Goal: Transaction & Acquisition: Purchase product/service

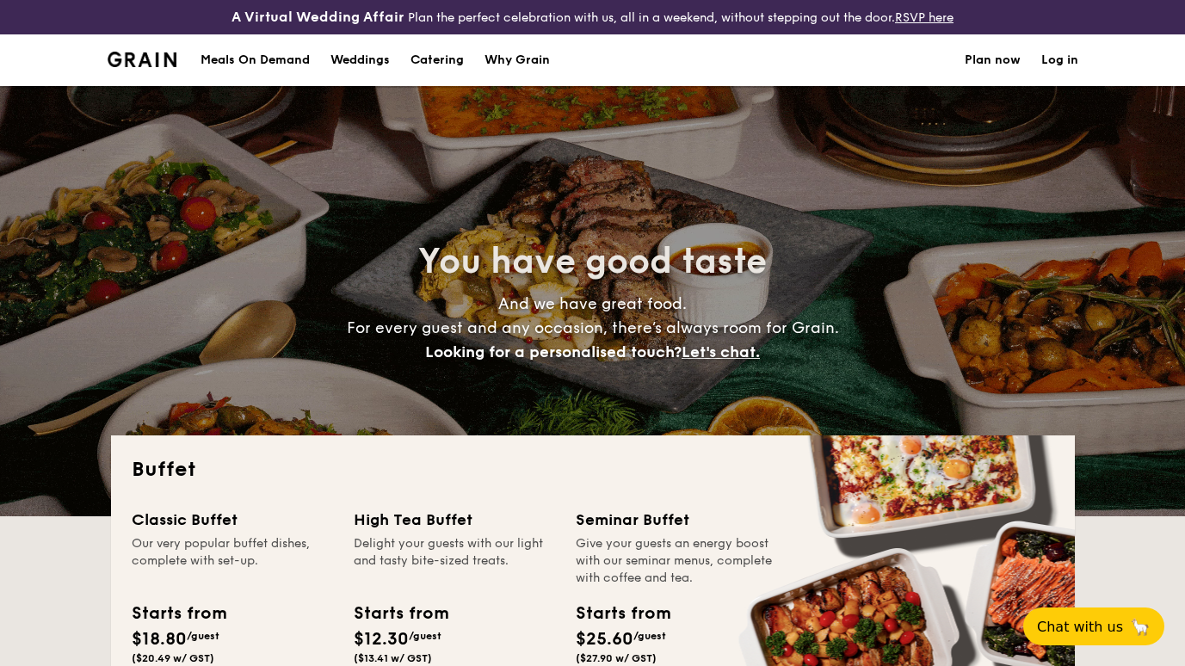
select select
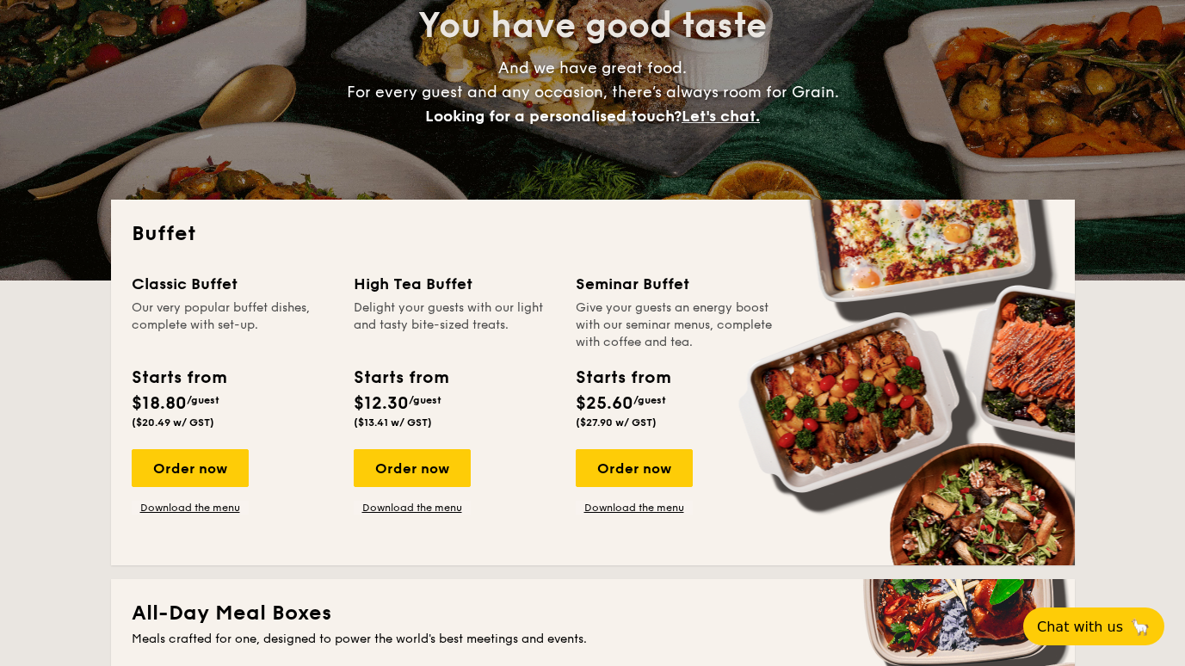
scroll to position [258, 0]
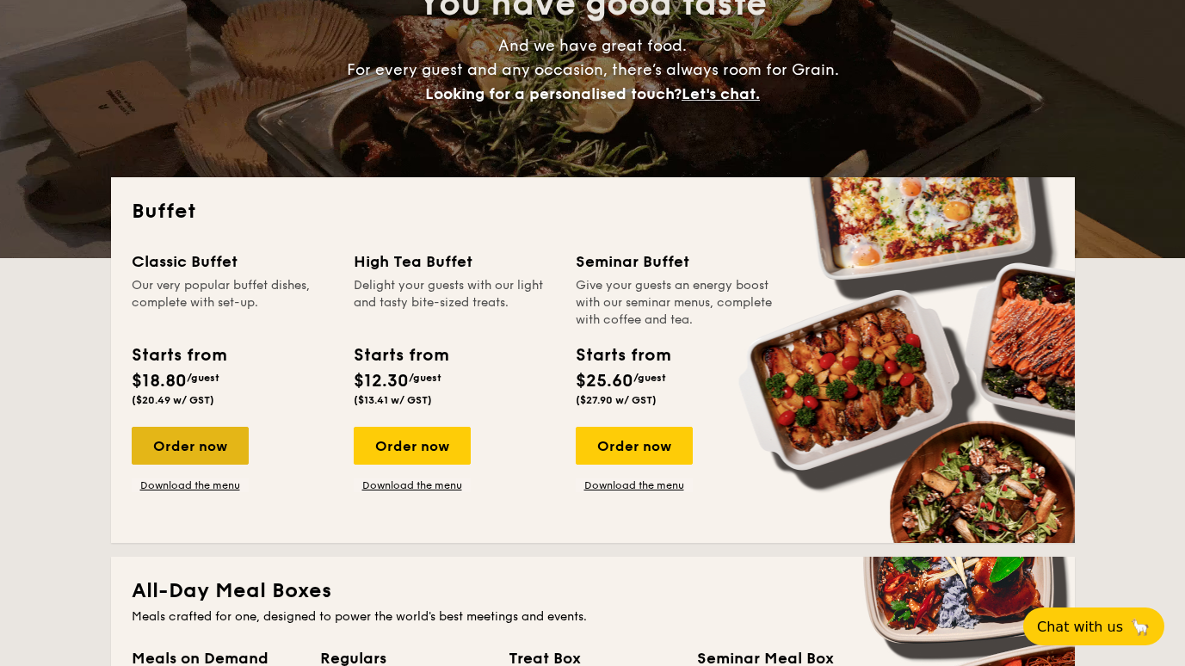
click at [199, 437] on div "Order now" at bounding box center [190, 446] width 117 height 38
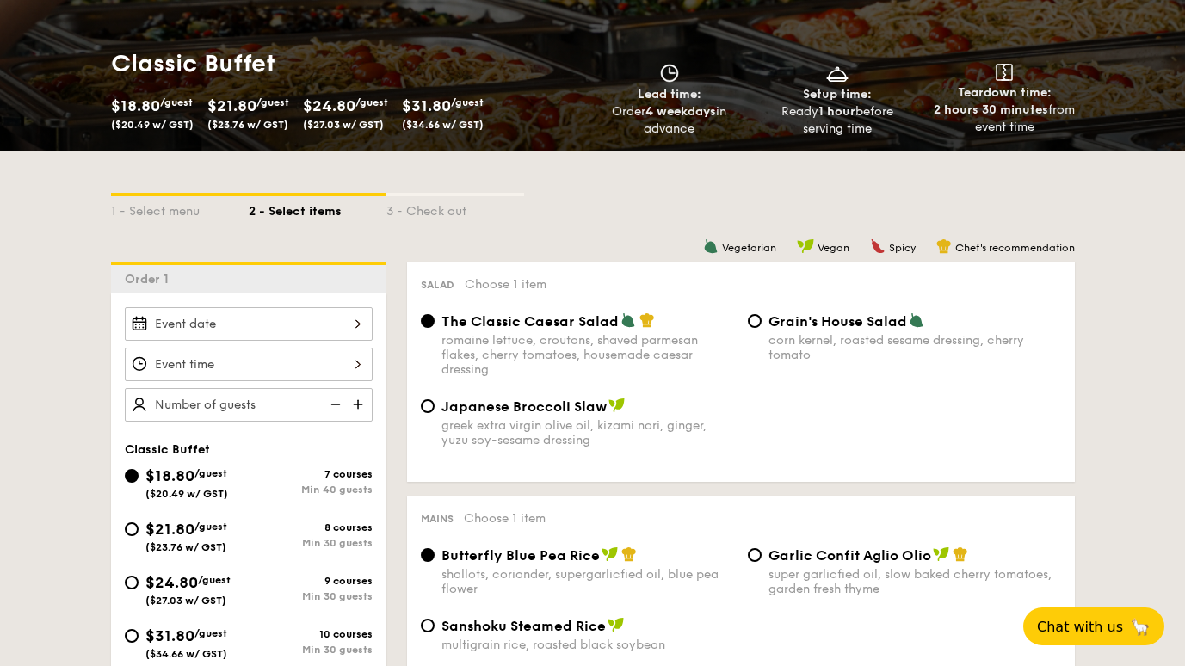
scroll to position [344, 0]
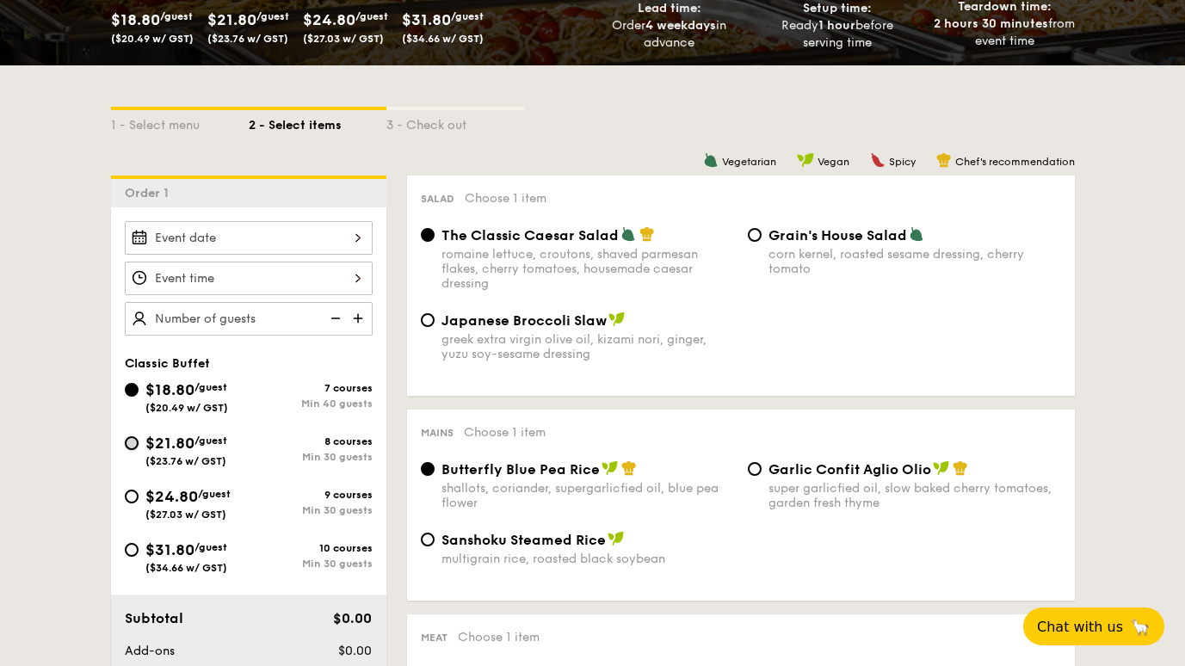
click at [130, 443] on input "$21.80 /guest ($23.76 w/ GST) 8 courses Min 30 guests" at bounding box center [132, 443] width 14 height 14
radio input "true"
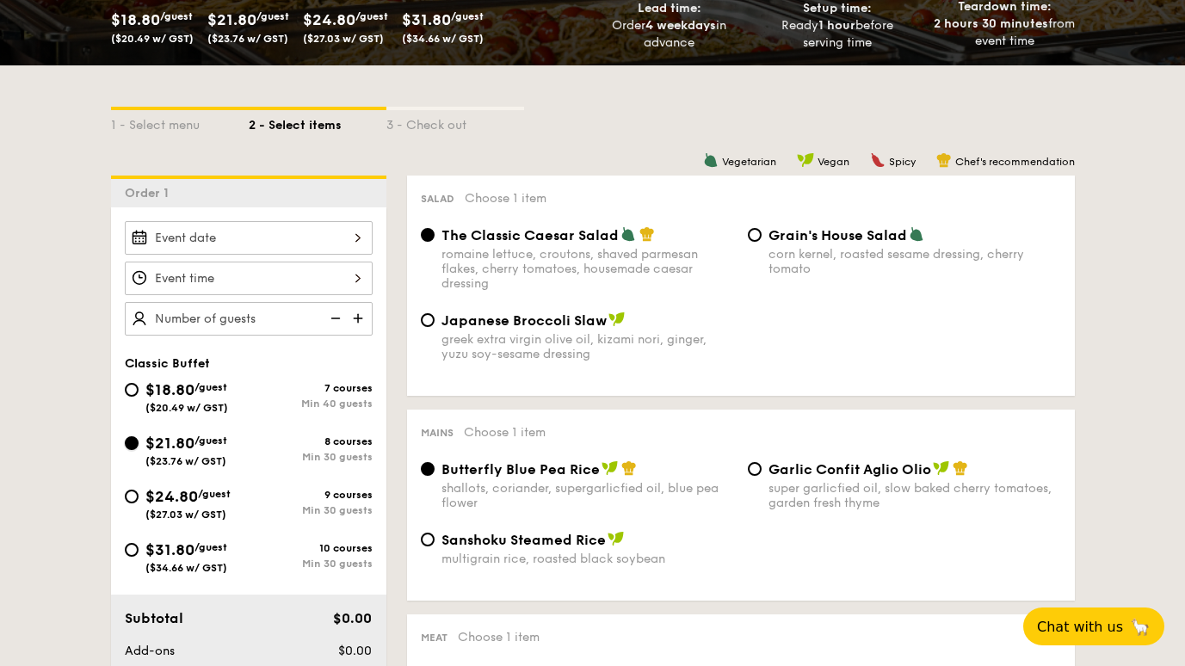
radio input "true"
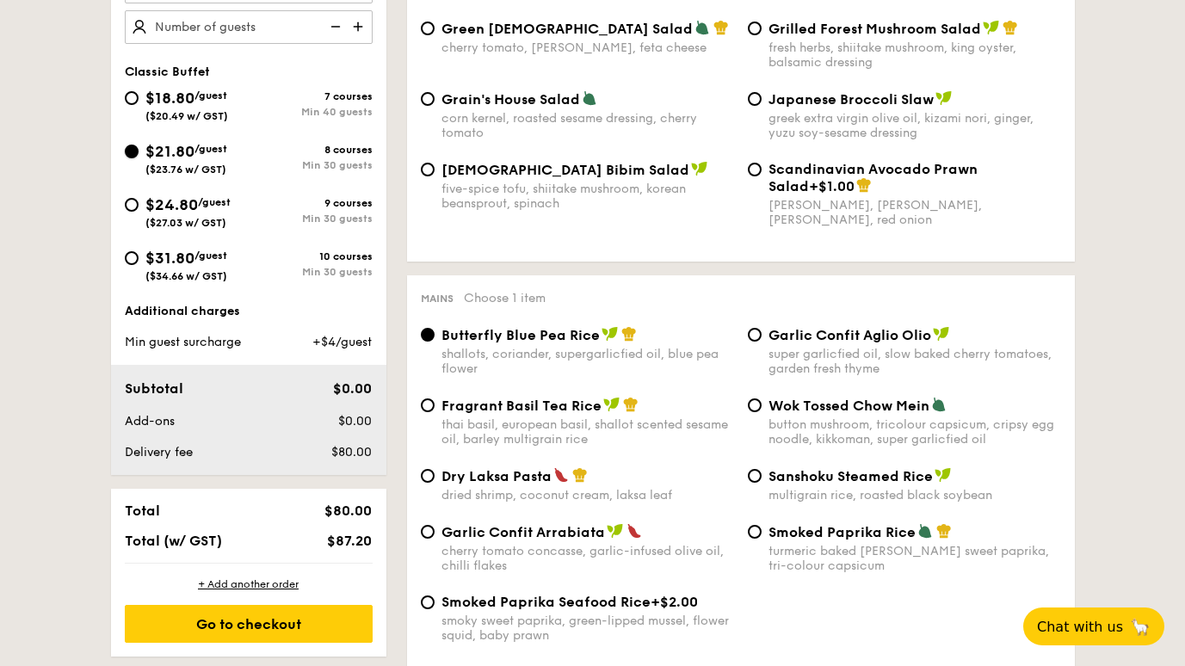
scroll to position [516, 0]
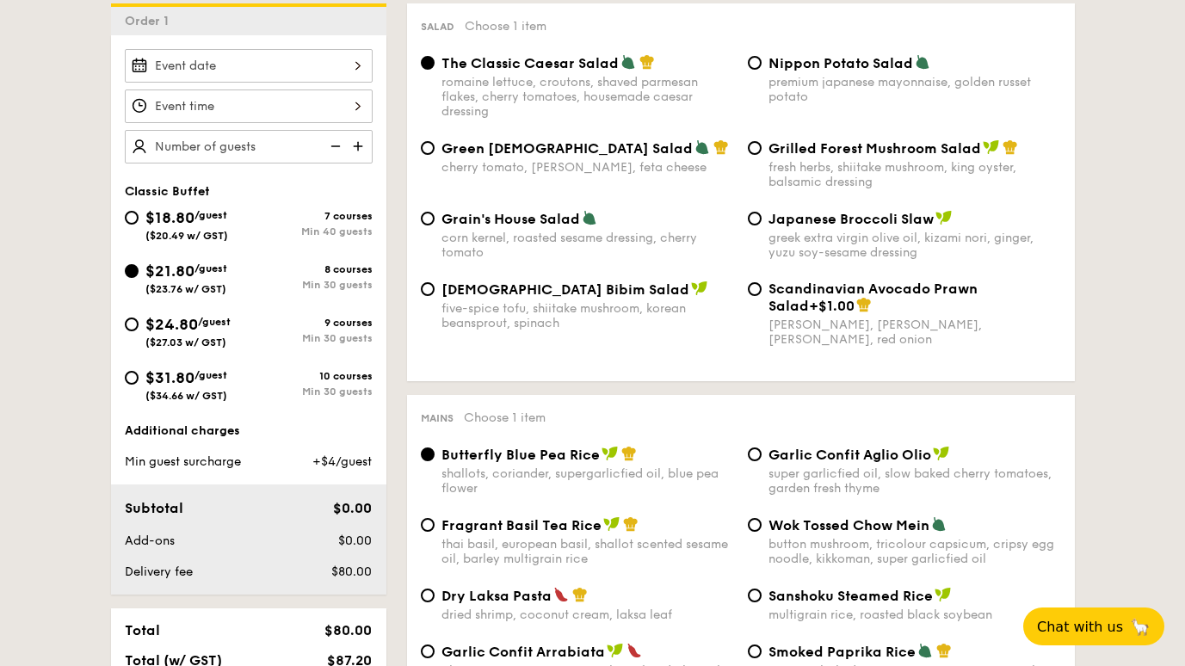
click at [354, 63] on input "Smoked Mesquite Whole Chicken brined in our in-house blend of herbs and spices,…" at bounding box center [249, 66] width 248 height 34
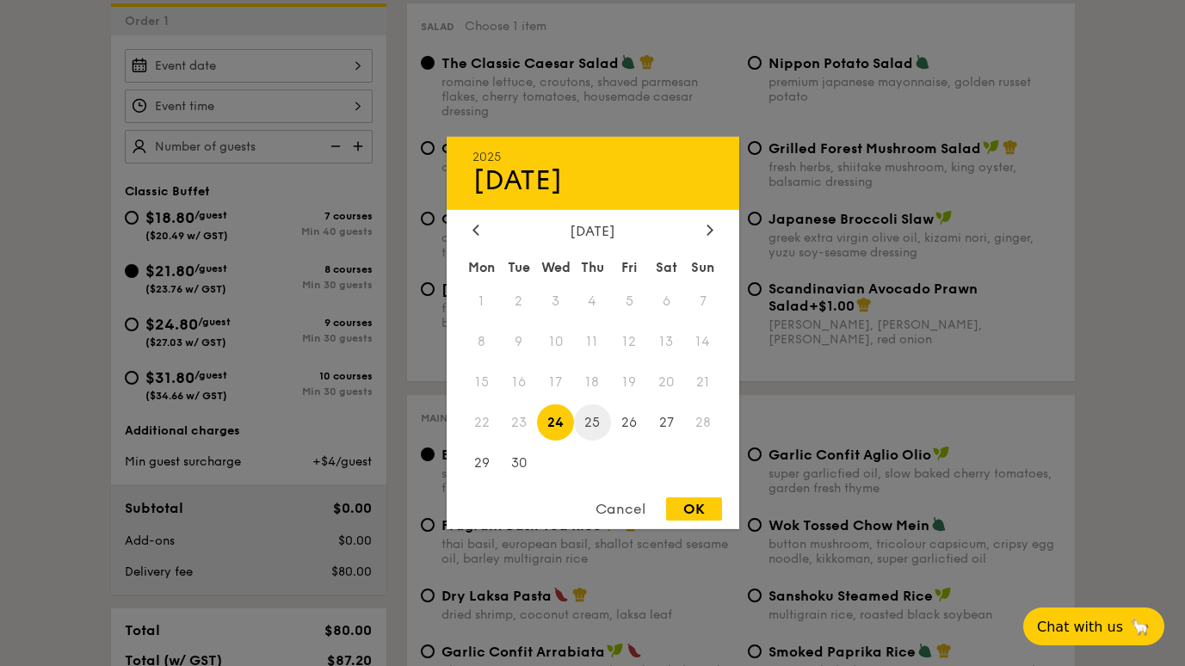
click at [596, 428] on span "25" at bounding box center [592, 421] width 37 height 37
click at [700, 503] on div "OK" at bounding box center [694, 508] width 56 height 23
type input "[DATE]"
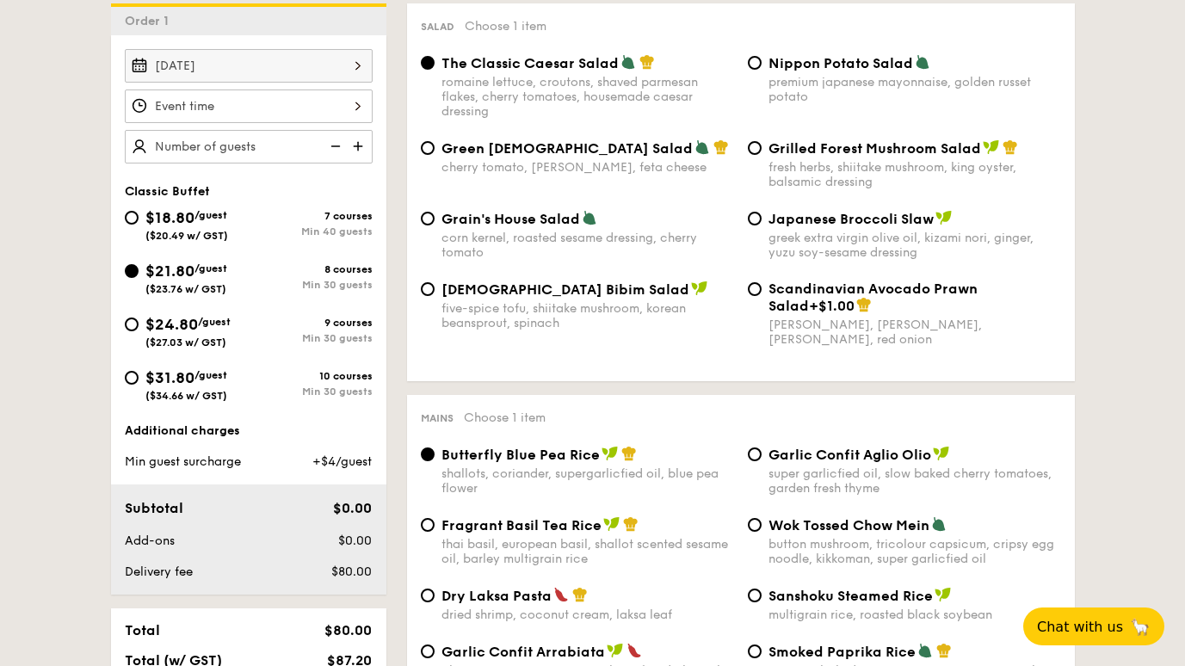
click at [264, 108] on input "Smoked Mesquite Whole Chicken brined in our in-house blend of herbs and spices,…" at bounding box center [249, 106] width 248 height 34
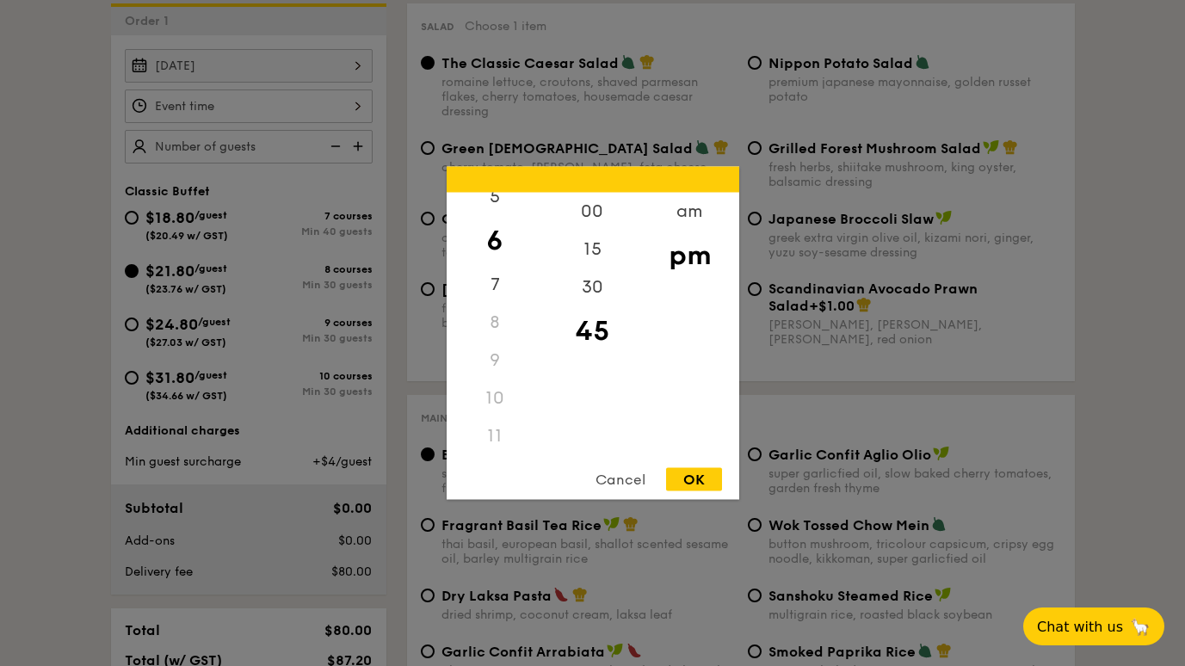
scroll to position [204, 0]
click at [500, 440] on div "11" at bounding box center [494, 436] width 97 height 38
click at [684, 223] on div "am" at bounding box center [689, 218] width 97 height 50
click at [494, 434] on div "11" at bounding box center [494, 430] width 97 height 50
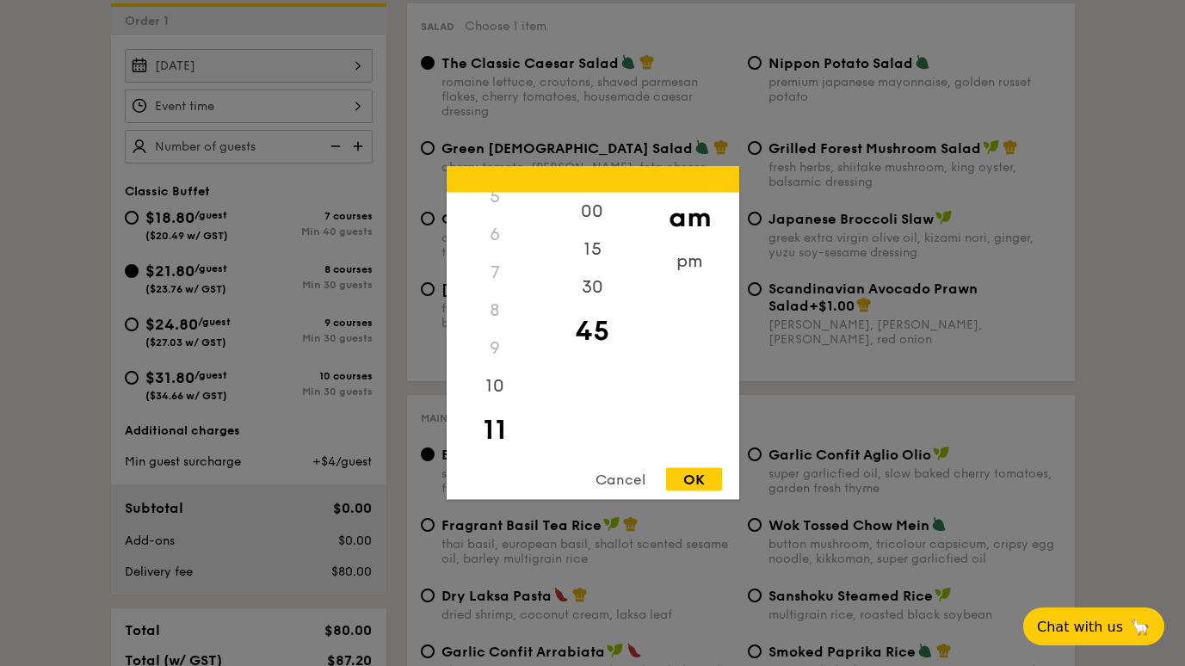
click at [576, 328] on div "45" at bounding box center [592, 331] width 97 height 50
click at [686, 481] on div "OK" at bounding box center [694, 479] width 56 height 23
type input "11:45AM"
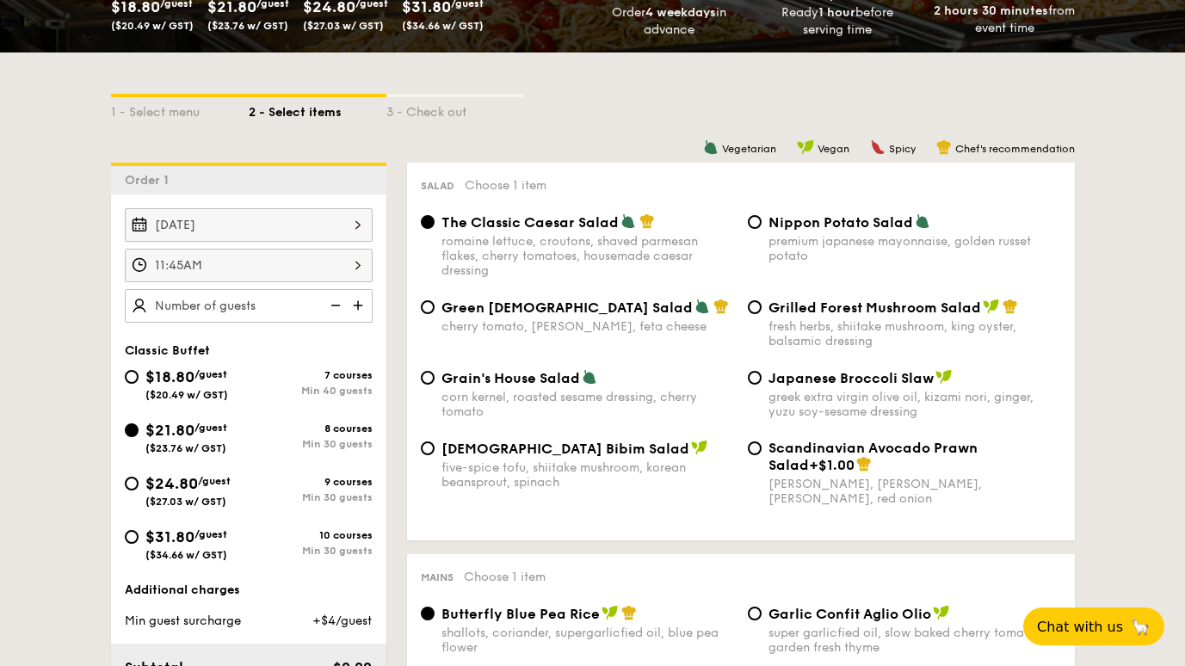
scroll to position [344, 0]
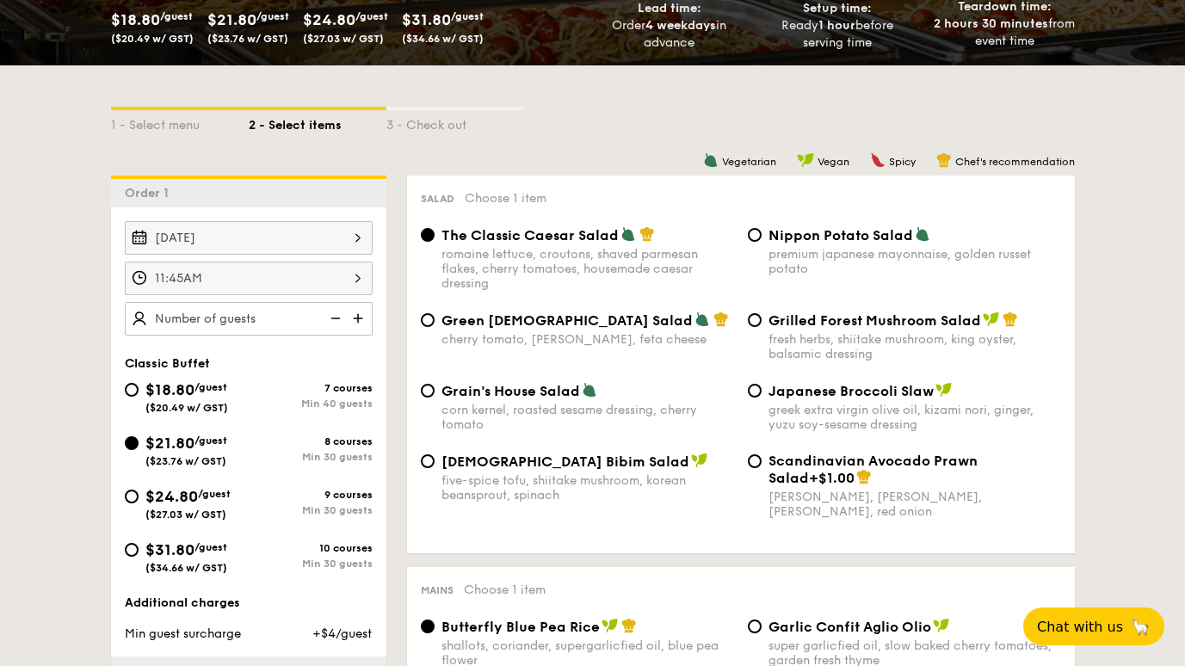
click at [358, 320] on img at bounding box center [360, 318] width 26 height 33
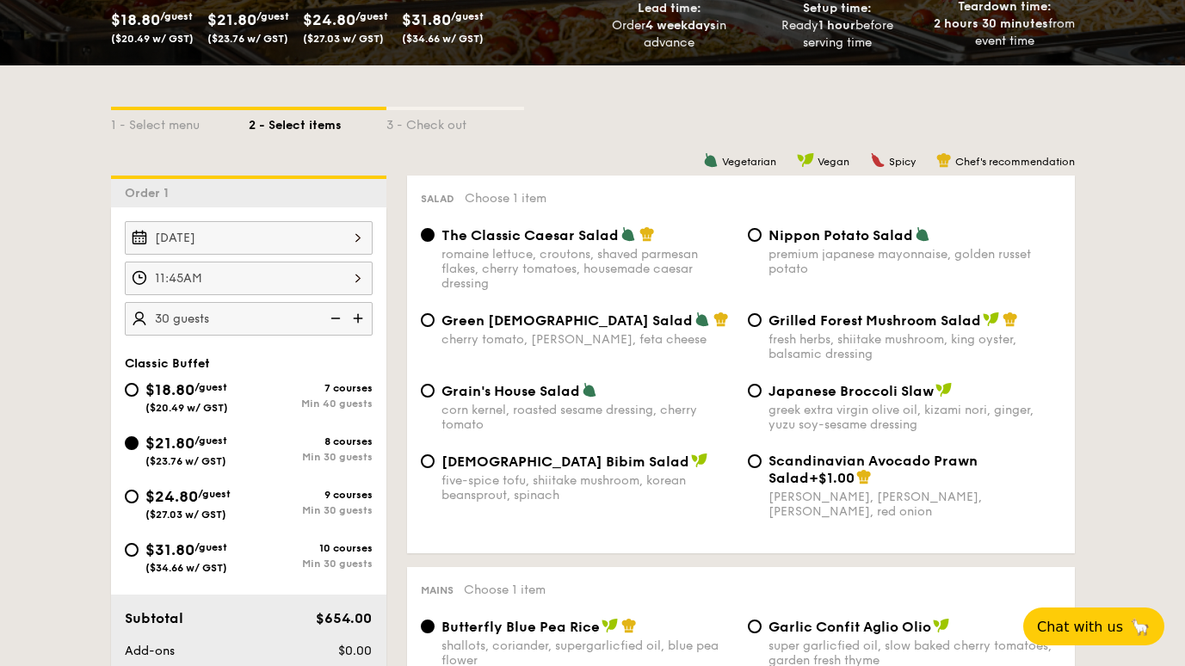
click at [358, 320] on img at bounding box center [360, 318] width 26 height 33
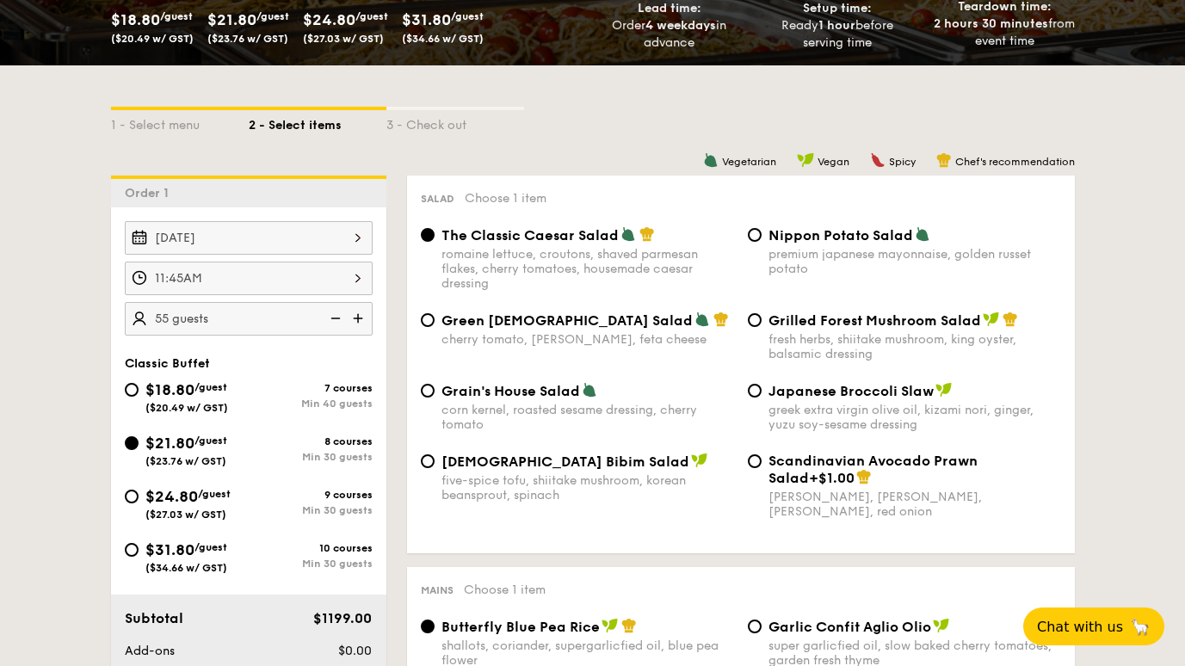
click at [358, 320] on img at bounding box center [360, 318] width 26 height 33
click at [332, 318] on img at bounding box center [334, 318] width 26 height 33
type input "60 guests"
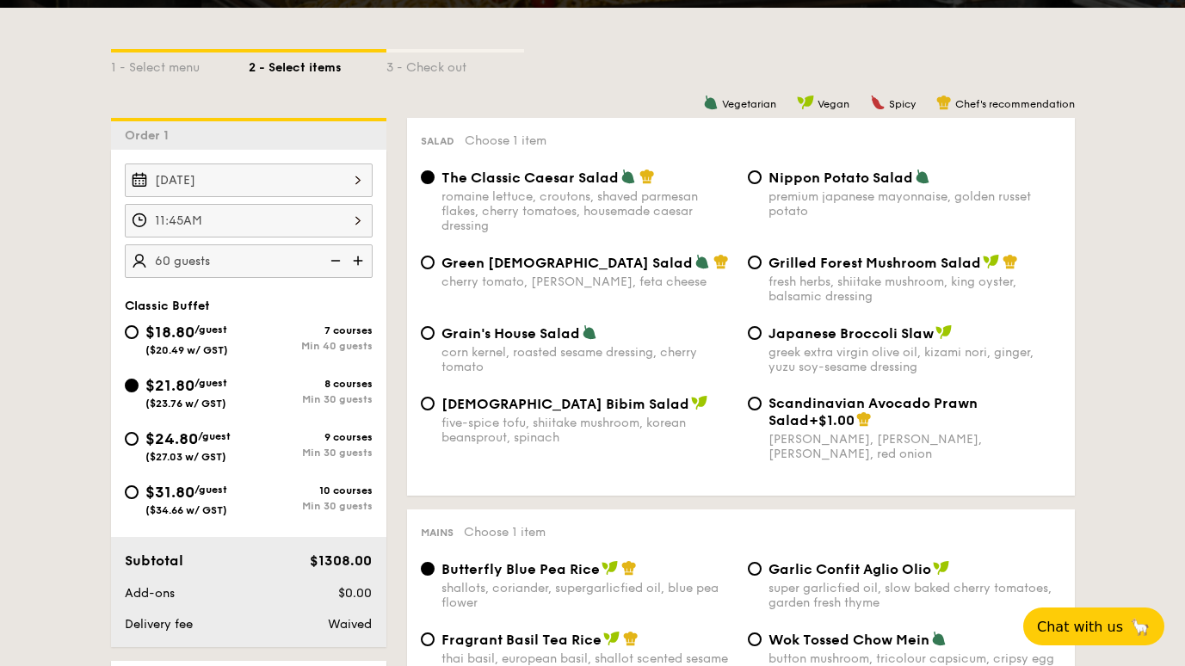
scroll to position [430, 0]
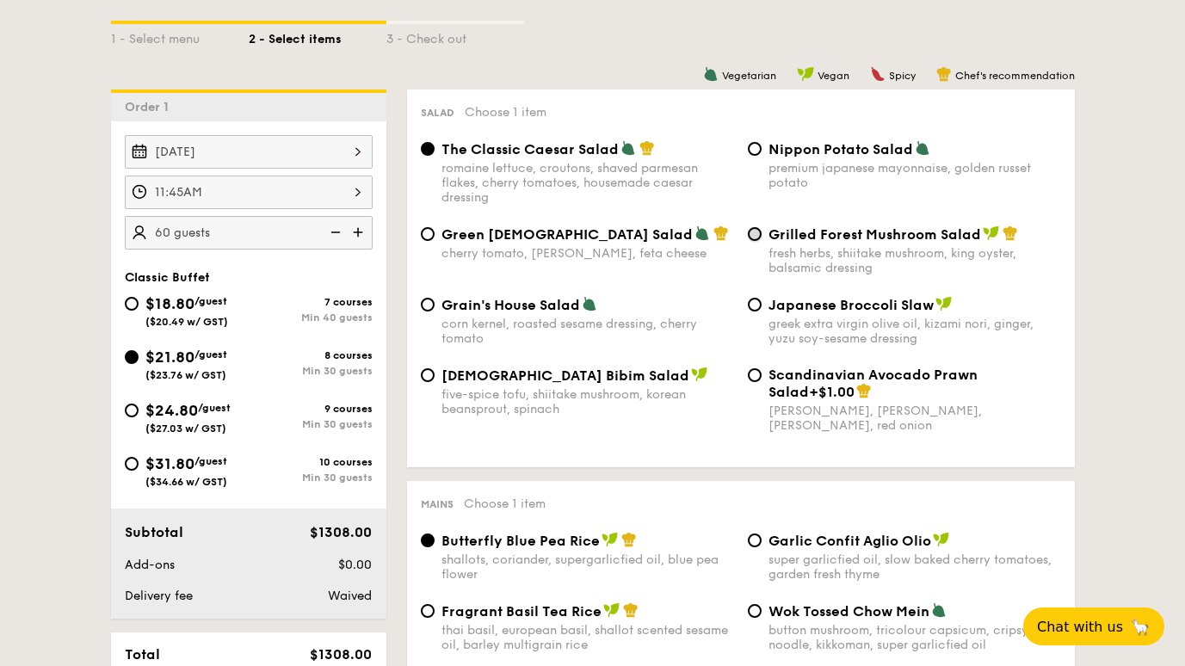
click at [753, 234] on input "Grilled Forest Mushroom Salad fresh herbs, shiitake mushroom, king oyster, bals…" at bounding box center [755, 234] width 14 height 14
radio input "true"
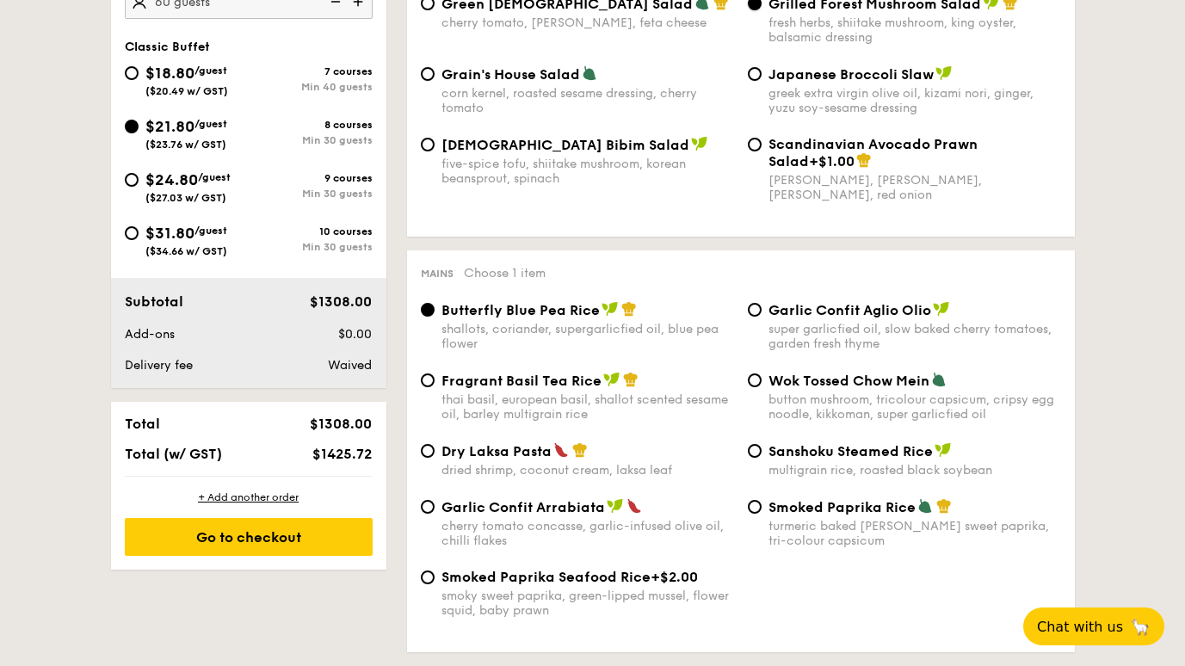
scroll to position [688, 0]
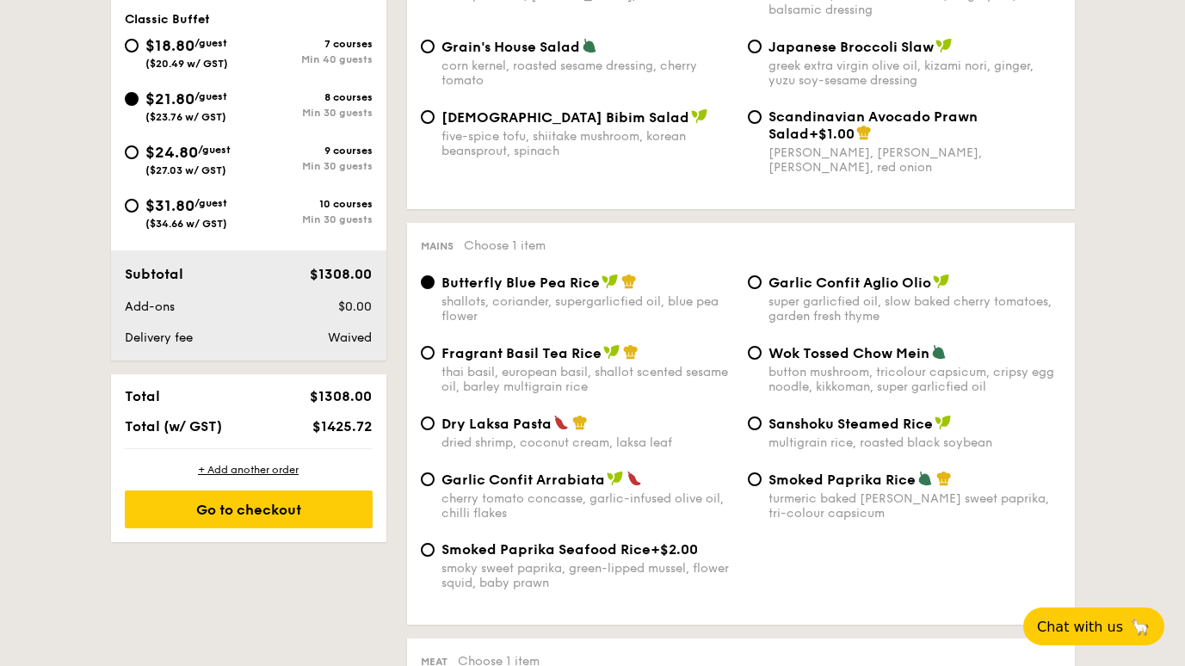
click at [434, 422] on div "Dry Laksa Pasta dried shrimp, coconut cream, laksa leaf" at bounding box center [577, 432] width 327 height 35
click at [428, 423] on input "Dry Laksa Pasta dried shrimp, coconut cream, laksa leaf" at bounding box center [428, 423] width 14 height 14
radio input "true"
click at [754, 422] on input "Sanshoku Steamed Rice multigrain rice, roasted black soybean" at bounding box center [755, 423] width 14 height 14
radio input "true"
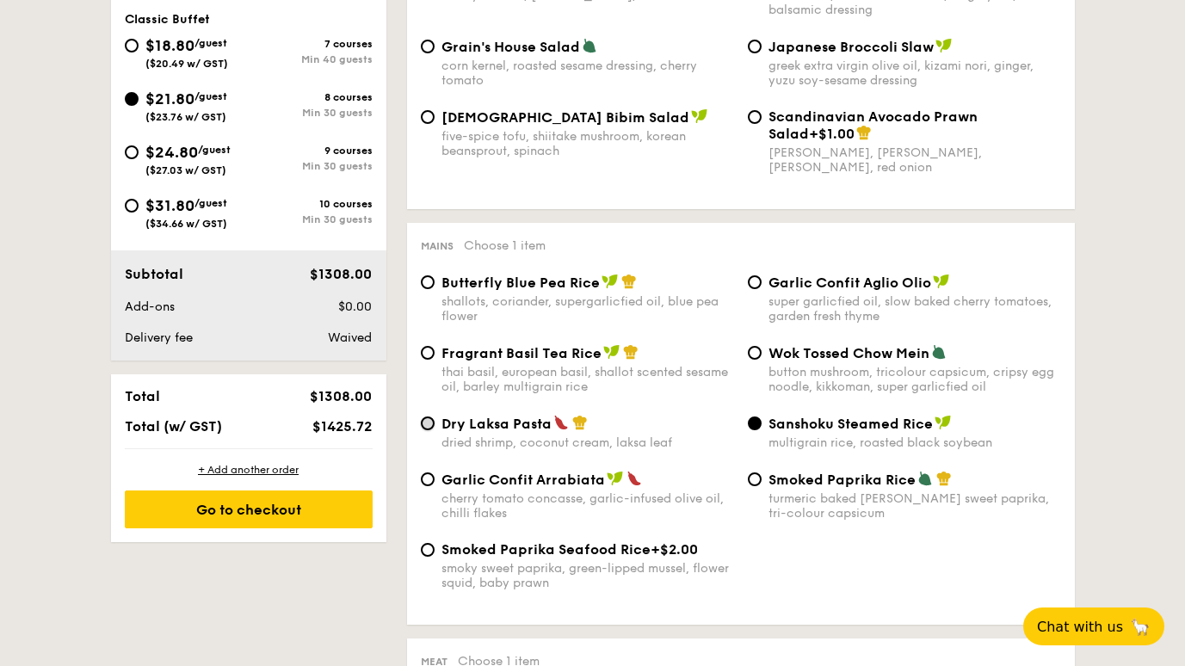
click at [429, 418] on input "Dry Laksa Pasta dried shrimp, coconut cream, laksa leaf" at bounding box center [428, 423] width 14 height 14
radio input "true"
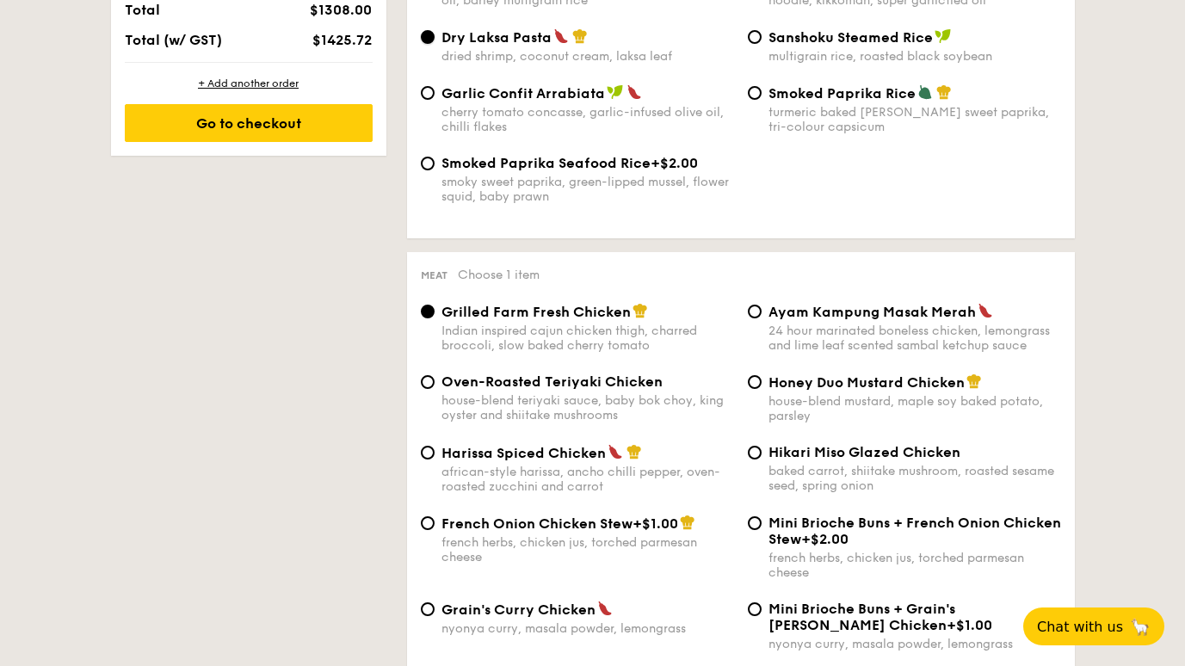
scroll to position [1118, 0]
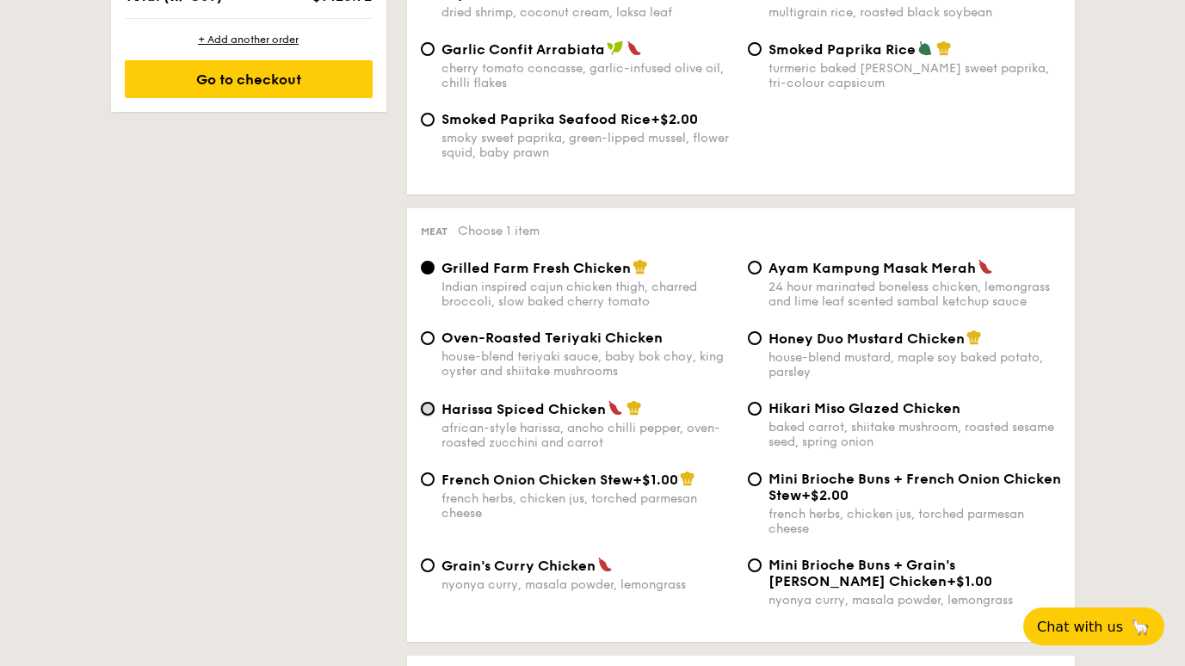
click at [423, 406] on input "Harissa Spiced Chicken african-style harissa, ancho chilli pepper, oven-roasted…" at bounding box center [428, 409] width 14 height 14
radio input "true"
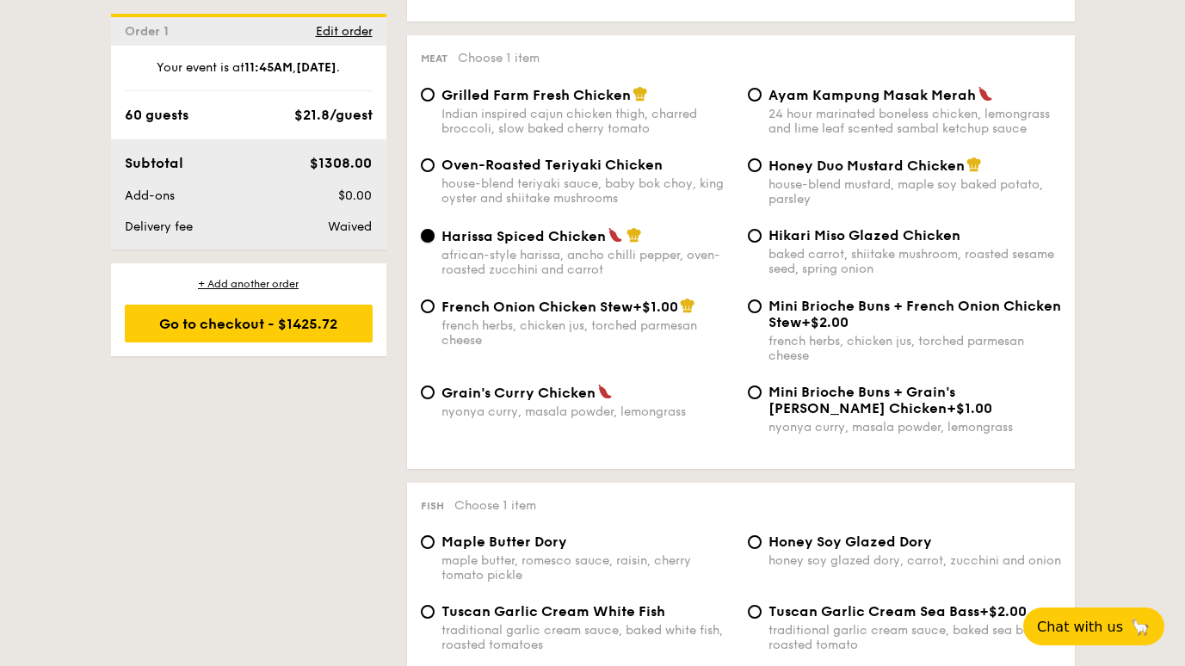
scroll to position [1289, 0]
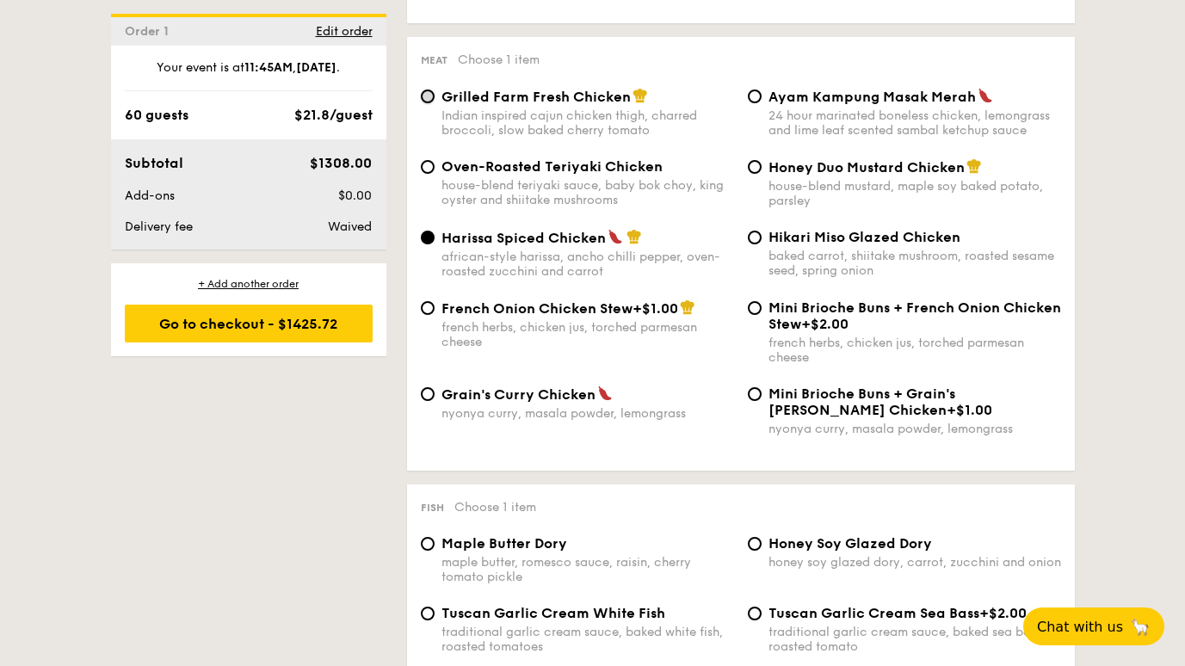
click at [428, 93] on input "Grilled Farm Fresh Chicken Indian inspired cajun chicken thigh, charred broccol…" at bounding box center [428, 96] width 14 height 14
radio input "true"
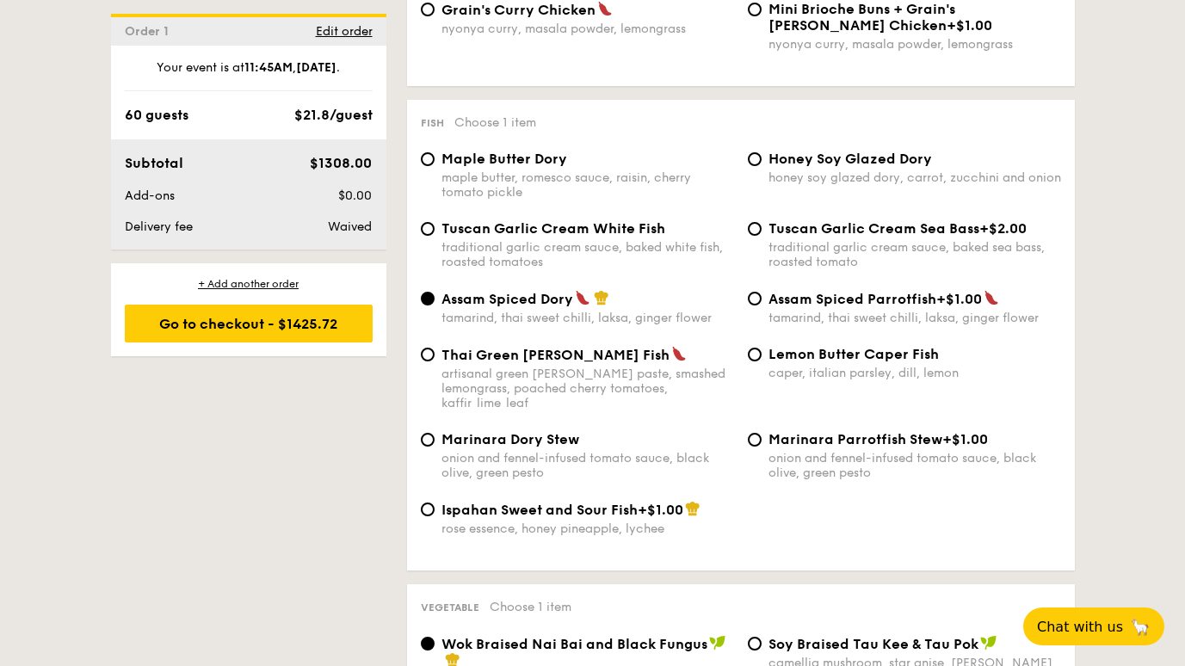
scroll to position [1720, 0]
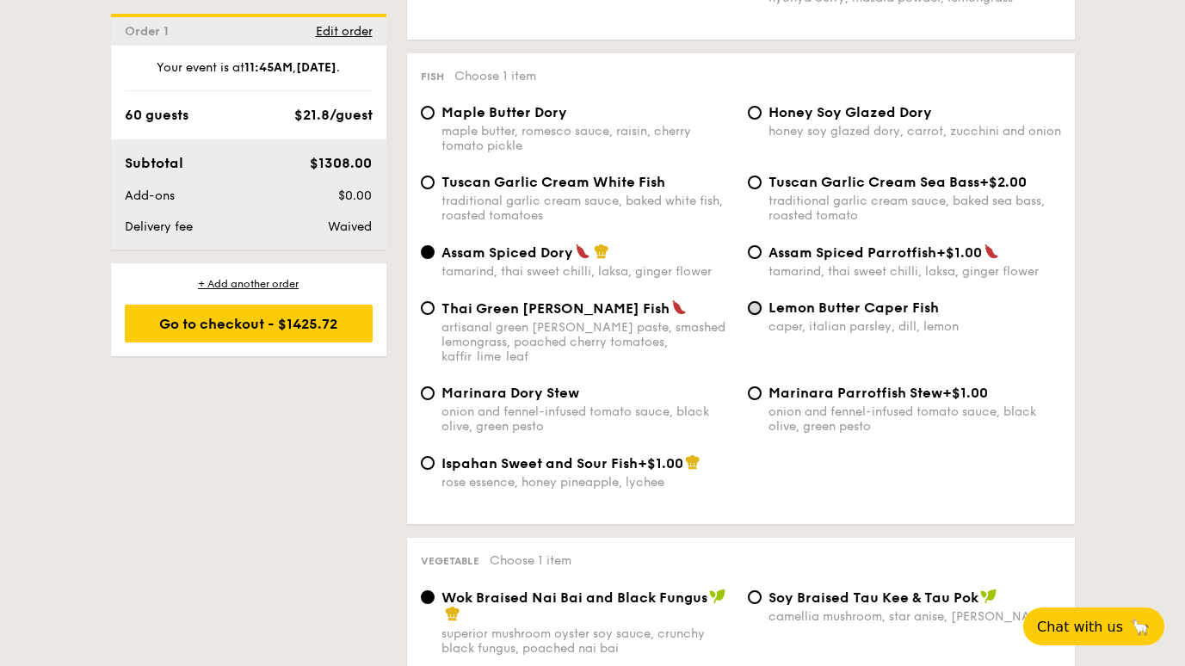
click at [754, 305] on input "Lemon Butter Caper Fish caper, italian parsley, dill, lemon" at bounding box center [755, 308] width 14 height 14
radio input "true"
click at [423, 250] on input "Assam Spiced Dory tamarind, thai sweet chilli, laksa, ginger flower" at bounding box center [428, 252] width 14 height 14
radio input "true"
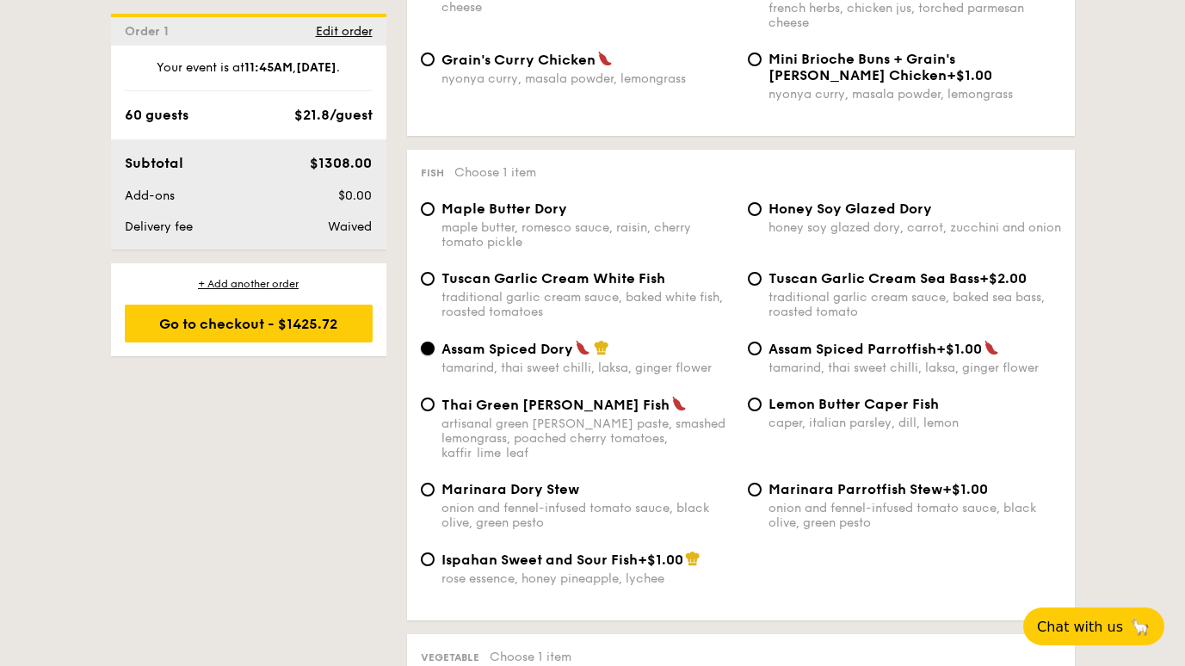
scroll to position [1634, 0]
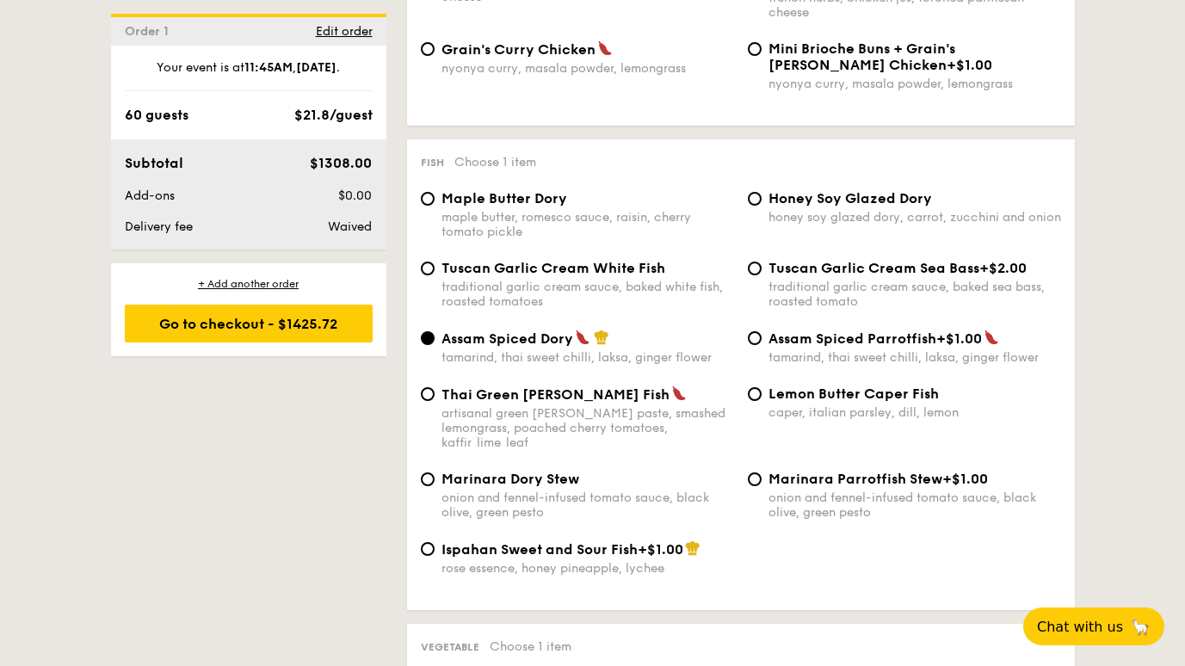
click at [493, 287] on div "traditional garlic cream sauce, baked white fish, roasted tomatoes" at bounding box center [587, 294] width 292 height 29
click at [434, 275] on input "Tuscan Garlic Cream White Fish traditional garlic cream sauce, baked white fish…" at bounding box center [428, 269] width 14 height 14
radio input "true"
click at [461, 348] on div "Assam Spiced Dory tamarind, thai sweet chilli, laksa, ginger flower" at bounding box center [587, 346] width 292 height 35
click at [434, 345] on input "Assam Spiced Dory tamarind, thai sweet chilli, laksa, ginger flower" at bounding box center [428, 338] width 14 height 14
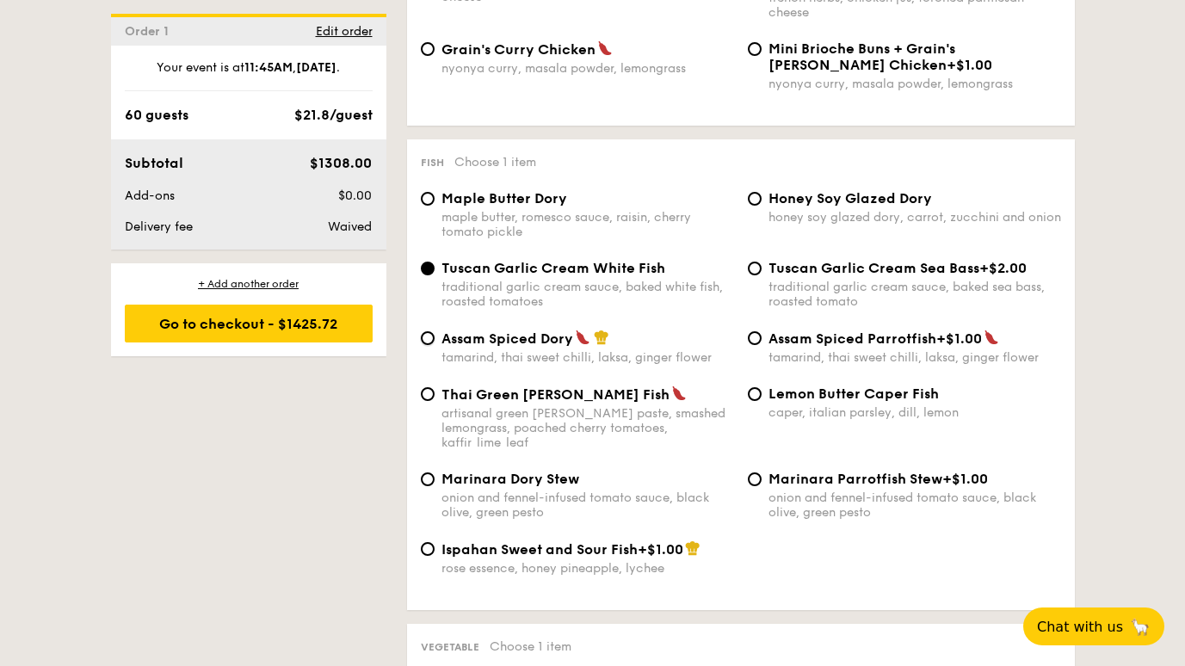
radio input "true"
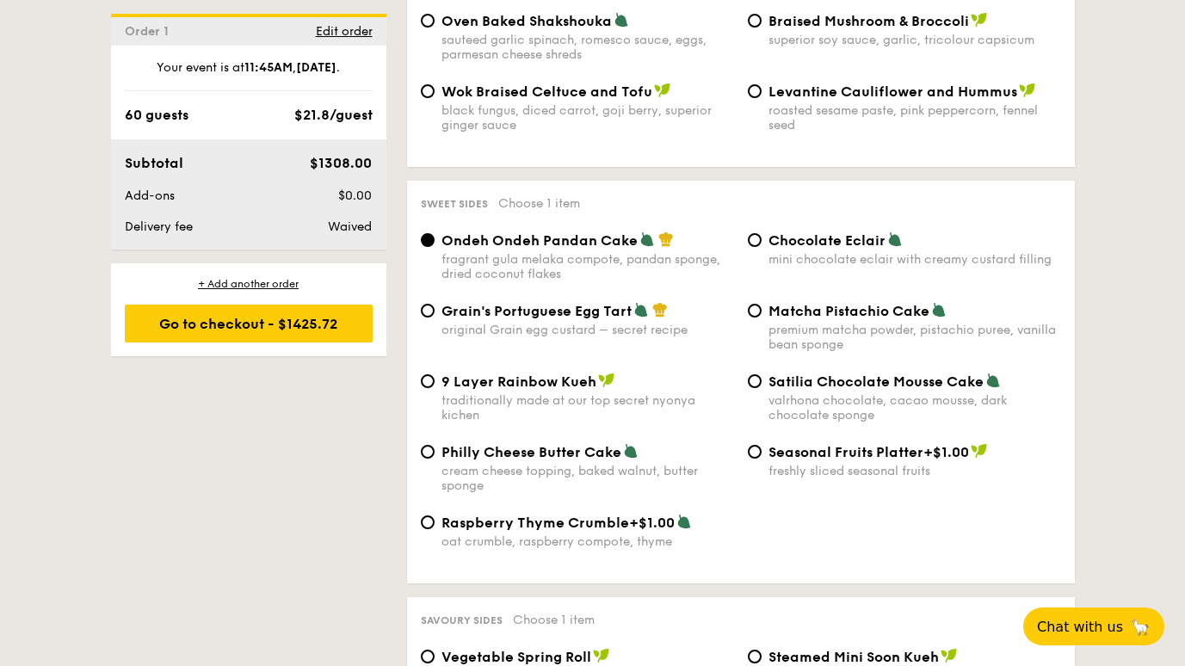
scroll to position [2495, 0]
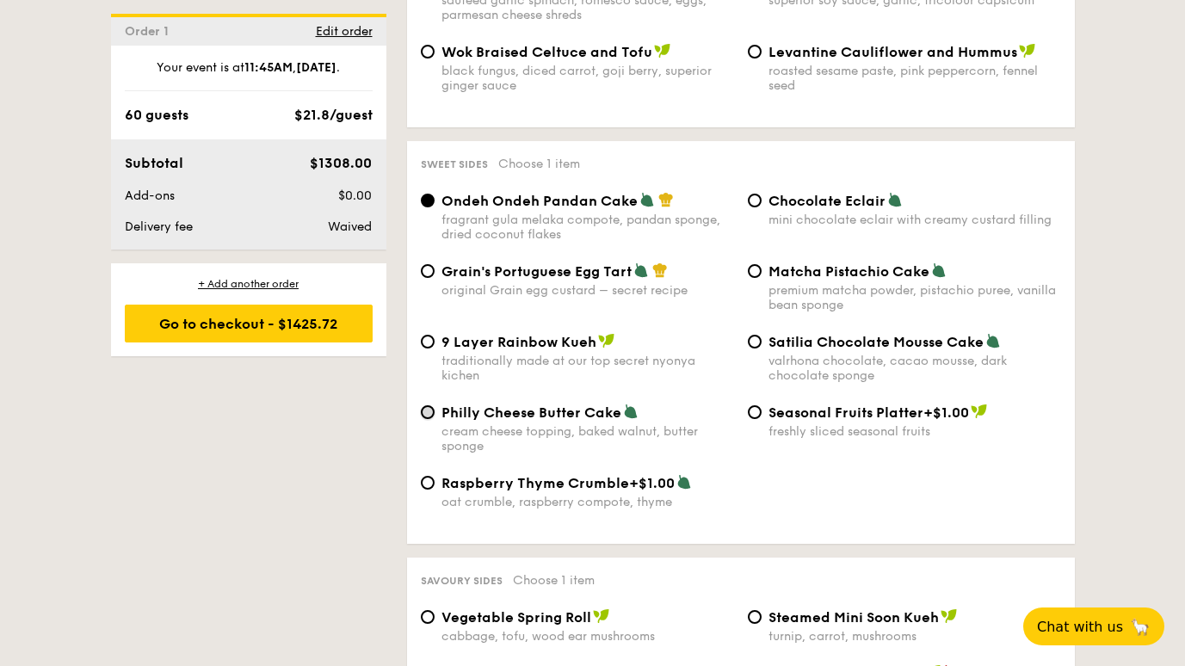
click at [426, 405] on input "Philly Cheese Butter Cake cream cheese topping, baked walnut, butter sponge" at bounding box center [428, 412] width 14 height 14
radio input "true"
click at [426, 264] on input "Grain's Portuguese Egg Tart original Grain egg custard – secret recipe" at bounding box center [428, 271] width 14 height 14
radio input "true"
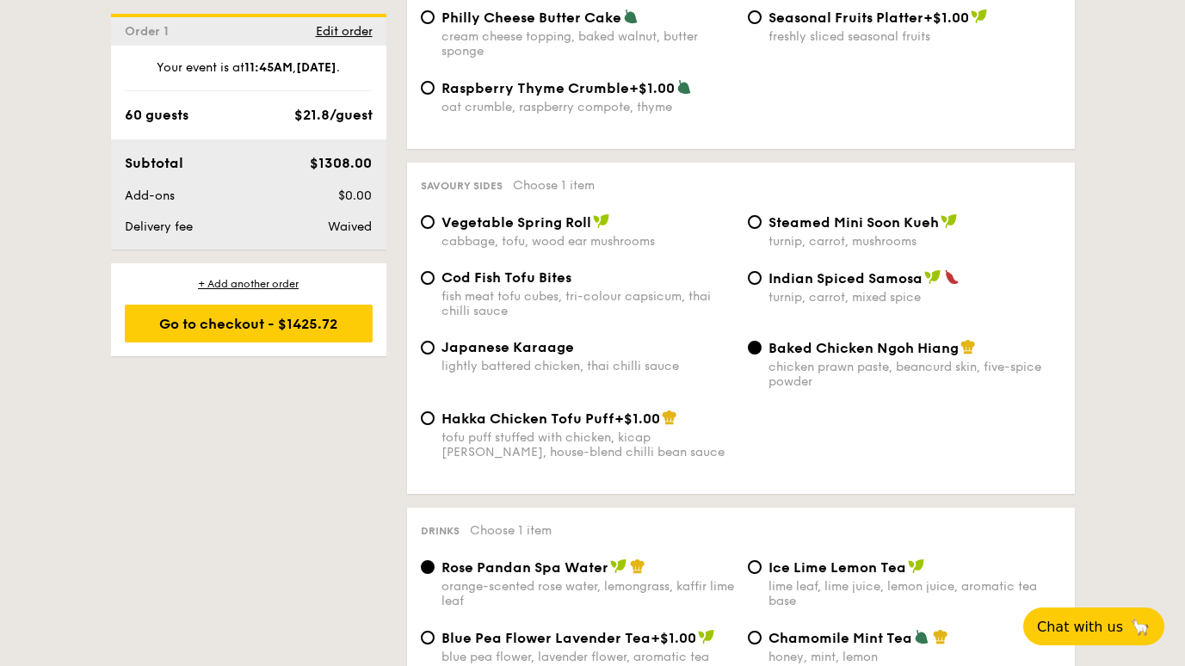
scroll to position [2839, 0]
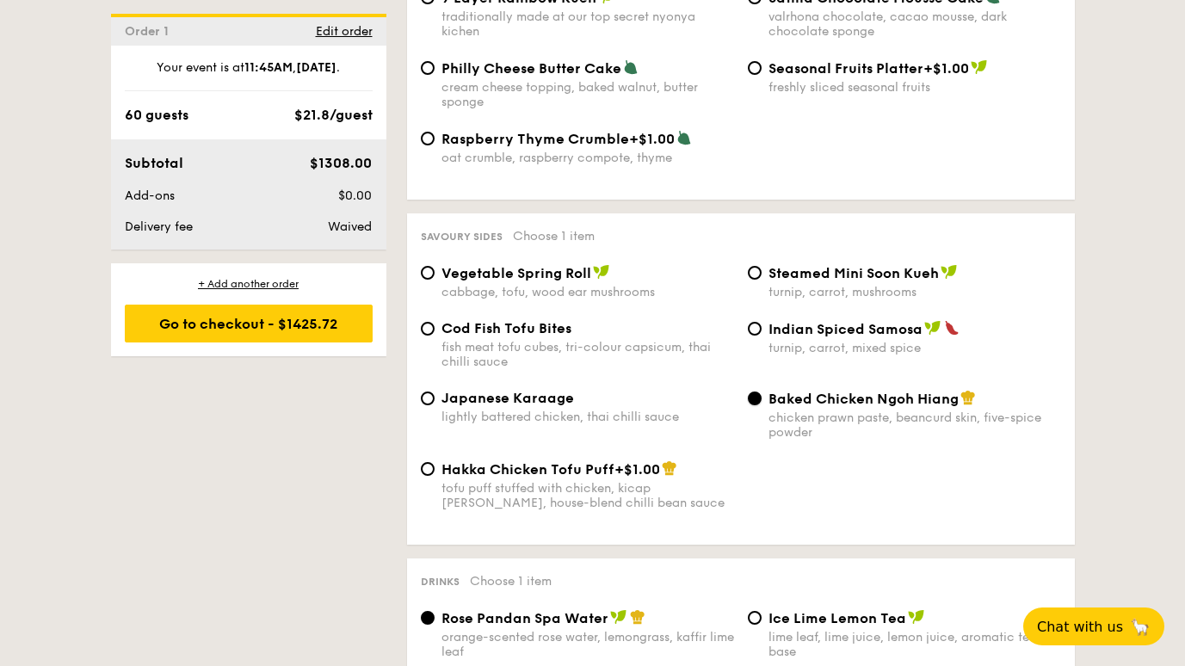
click at [755, 391] on input "Baked Chicken Ngoh Hiang chicken prawn paste, beancurd skin, five-spice powder" at bounding box center [755, 398] width 14 height 14
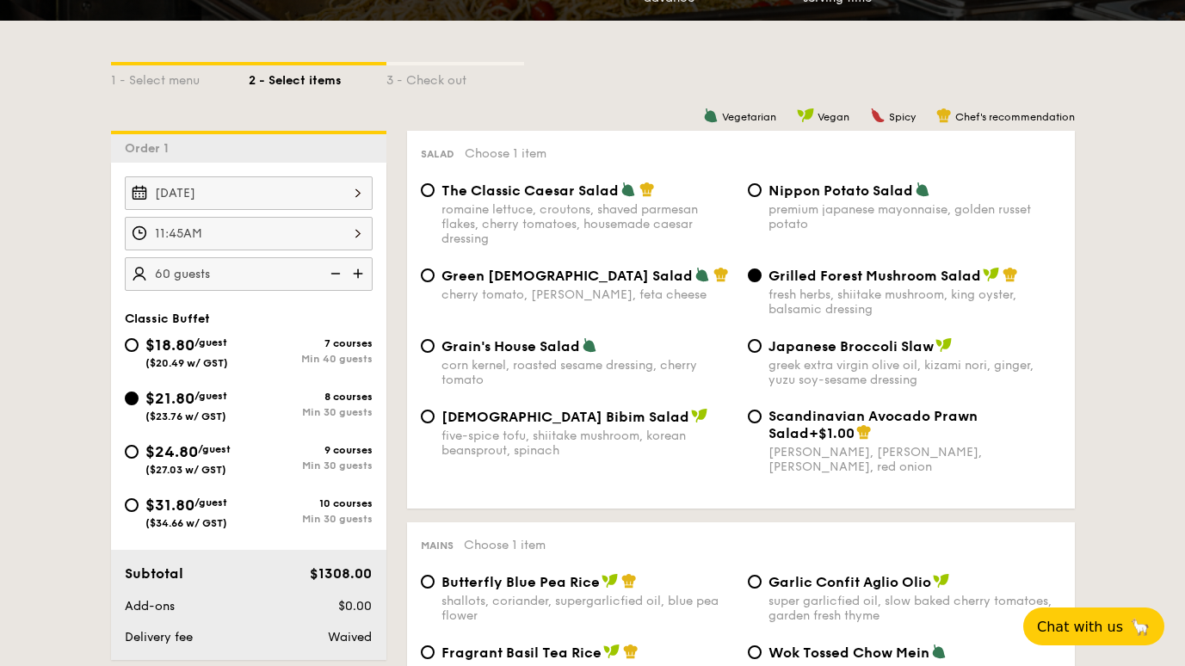
scroll to position [344, 0]
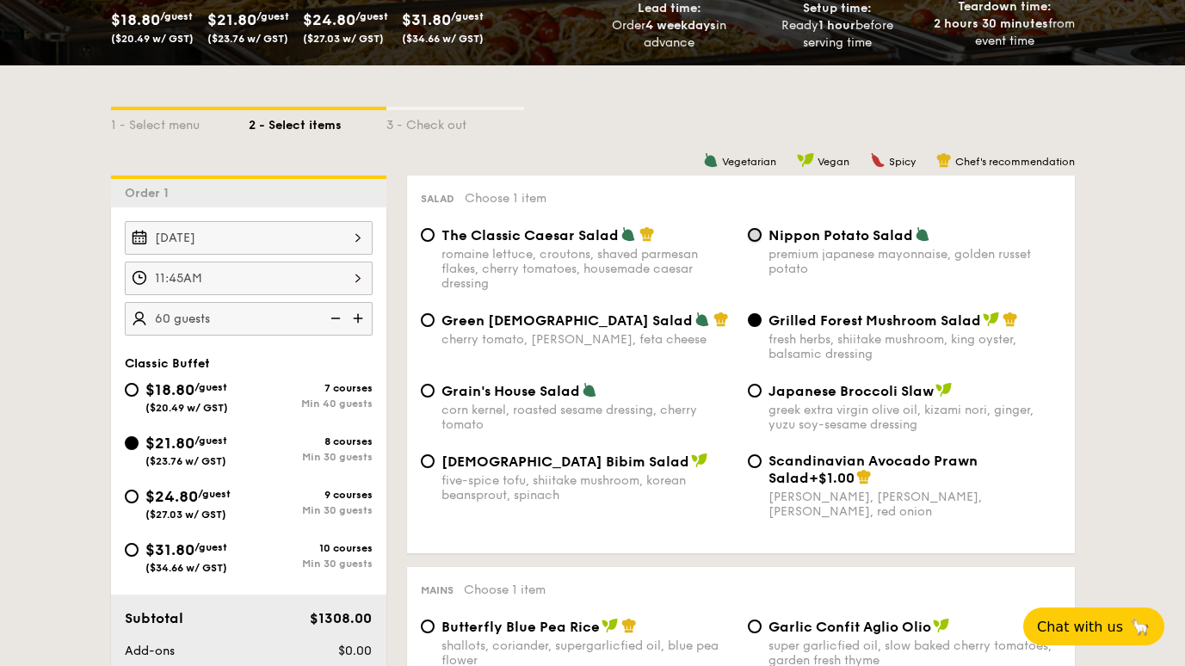
click at [756, 239] on input "Nippon Potato Salad premium japanese mayonnaise, golden russet potato" at bounding box center [755, 235] width 14 height 14
radio input "true"
click at [766, 332] on div "Grilled Forest Mushroom Salad fresh herbs, shiitake mushroom, king oyster, bals…" at bounding box center [904, 336] width 327 height 50
drag, startPoint x: 766, startPoint y: 332, endPoint x: 867, endPoint y: 342, distance: 101.9
click at [867, 342] on div "fresh herbs, shiitake mushroom, king oyster, balsamic dressing" at bounding box center [914, 346] width 292 height 29
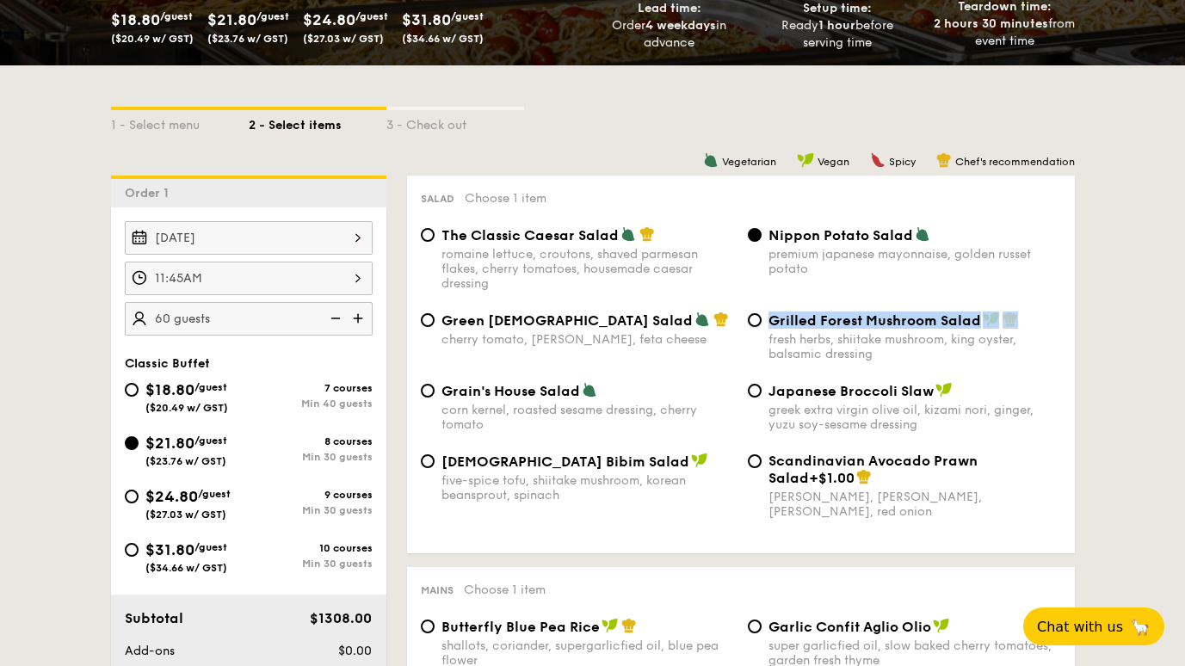
click at [761, 327] on input "Grilled Forest Mushroom Salad fresh herbs, shiitake mushroom, king oyster, bals…" at bounding box center [755, 320] width 14 height 14
radio input "true"
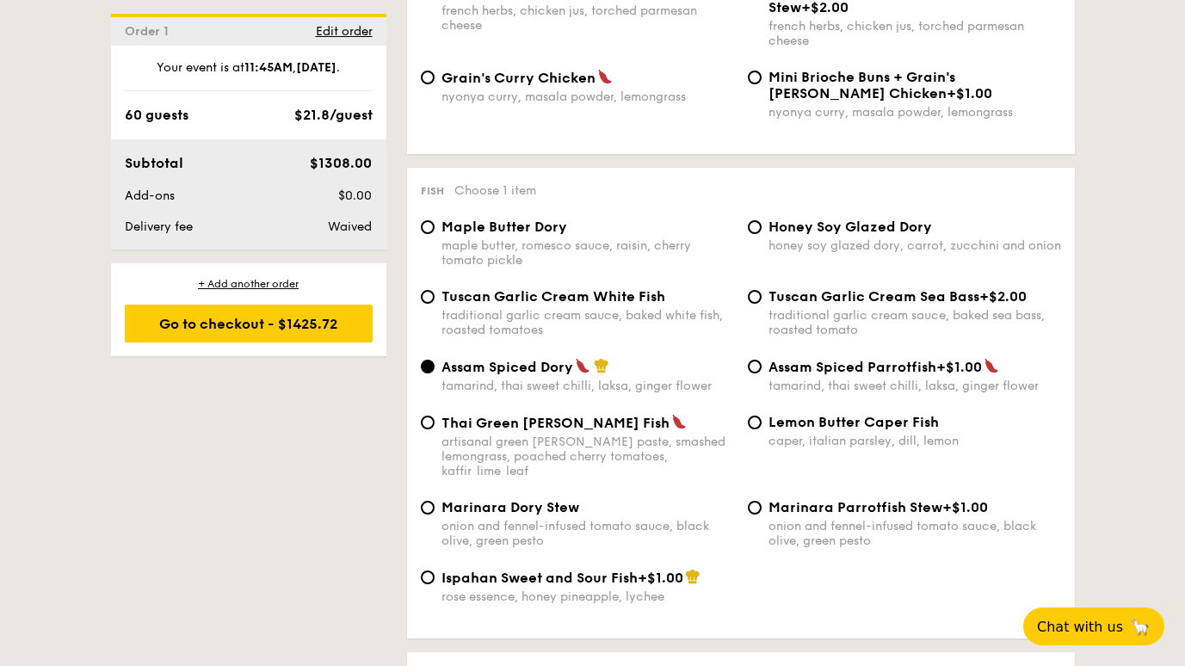
scroll to position [1634, 0]
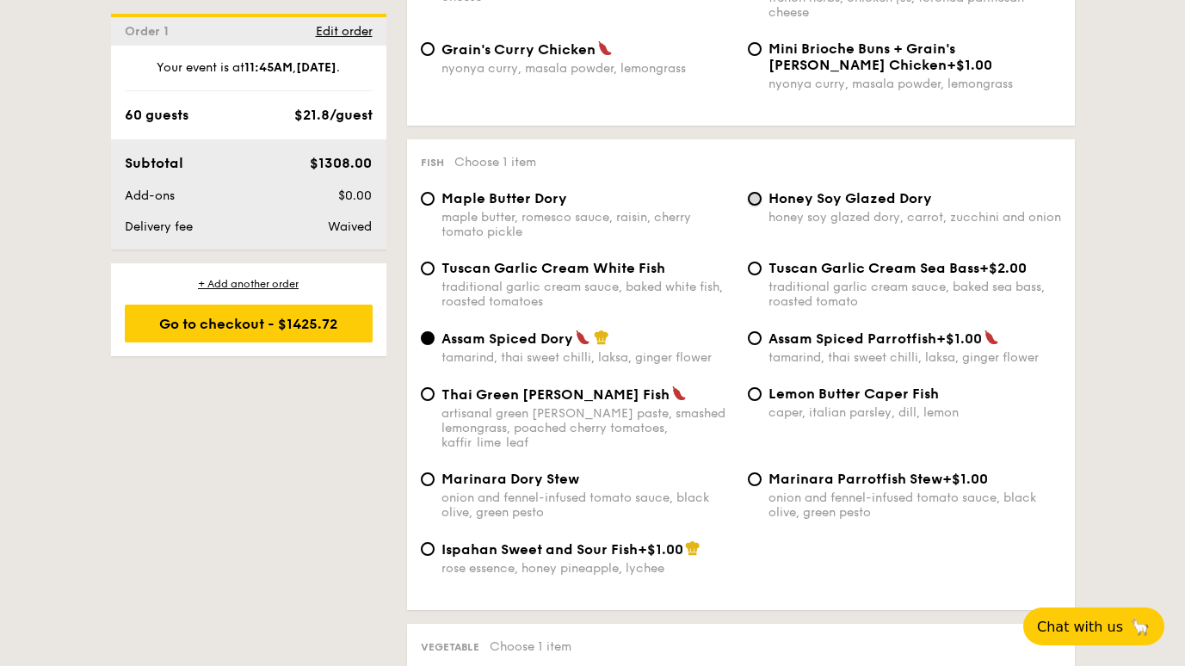
click at [756, 202] on input "Honey Soy Glazed Dory honey soy glazed dory, carrot, zucchini and onion" at bounding box center [755, 199] width 14 height 14
radio input "true"
click at [430, 339] on input "Assam Spiced Dory tamarind, thai sweet chilli, laksa, ginger flower" at bounding box center [428, 338] width 14 height 14
radio input "true"
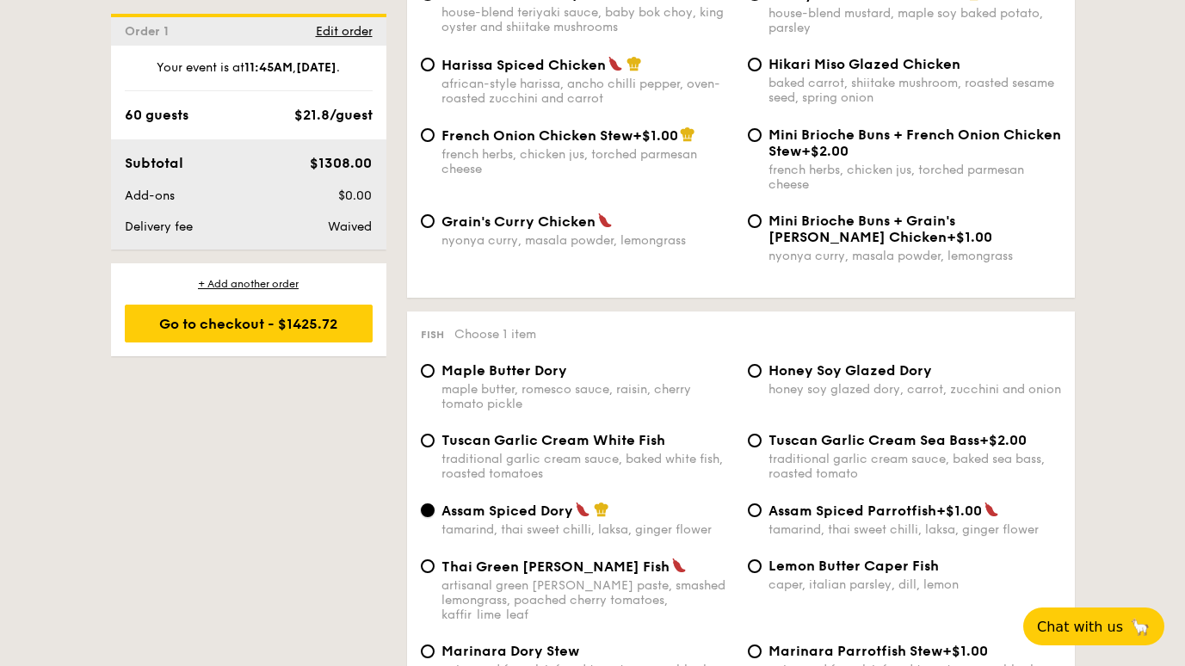
scroll to position [1487, 0]
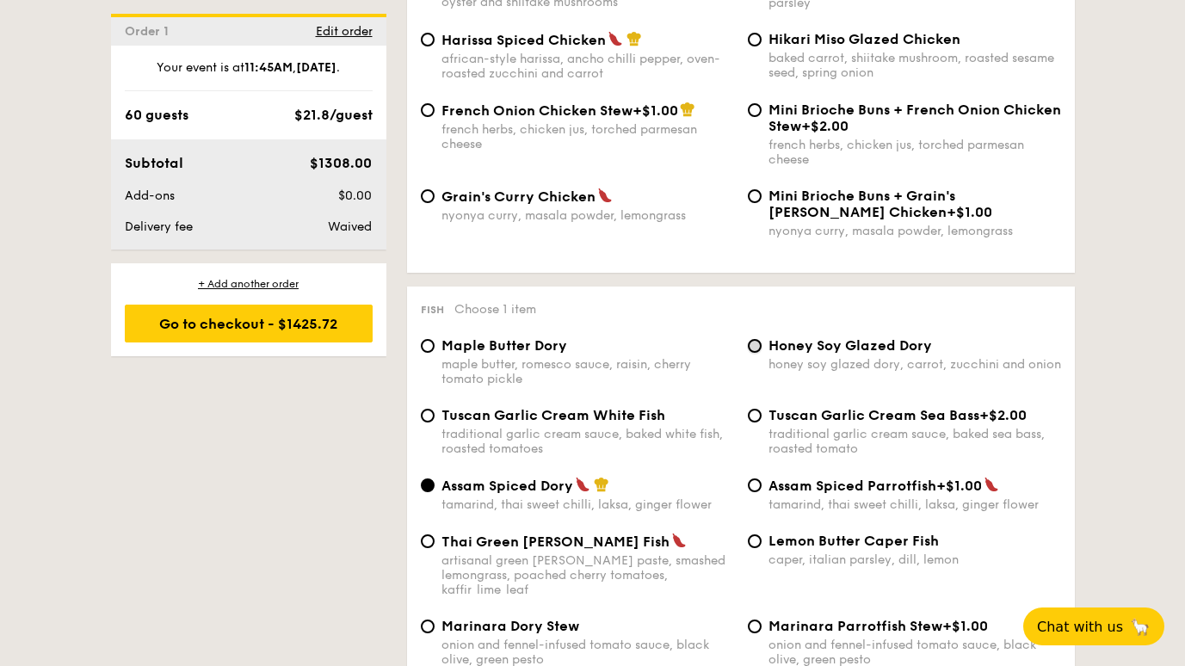
click at [754, 344] on input "Honey Soy Glazed Dory honey soy glazed dory, carrot, zucchini and onion" at bounding box center [755, 346] width 14 height 14
radio input "true"
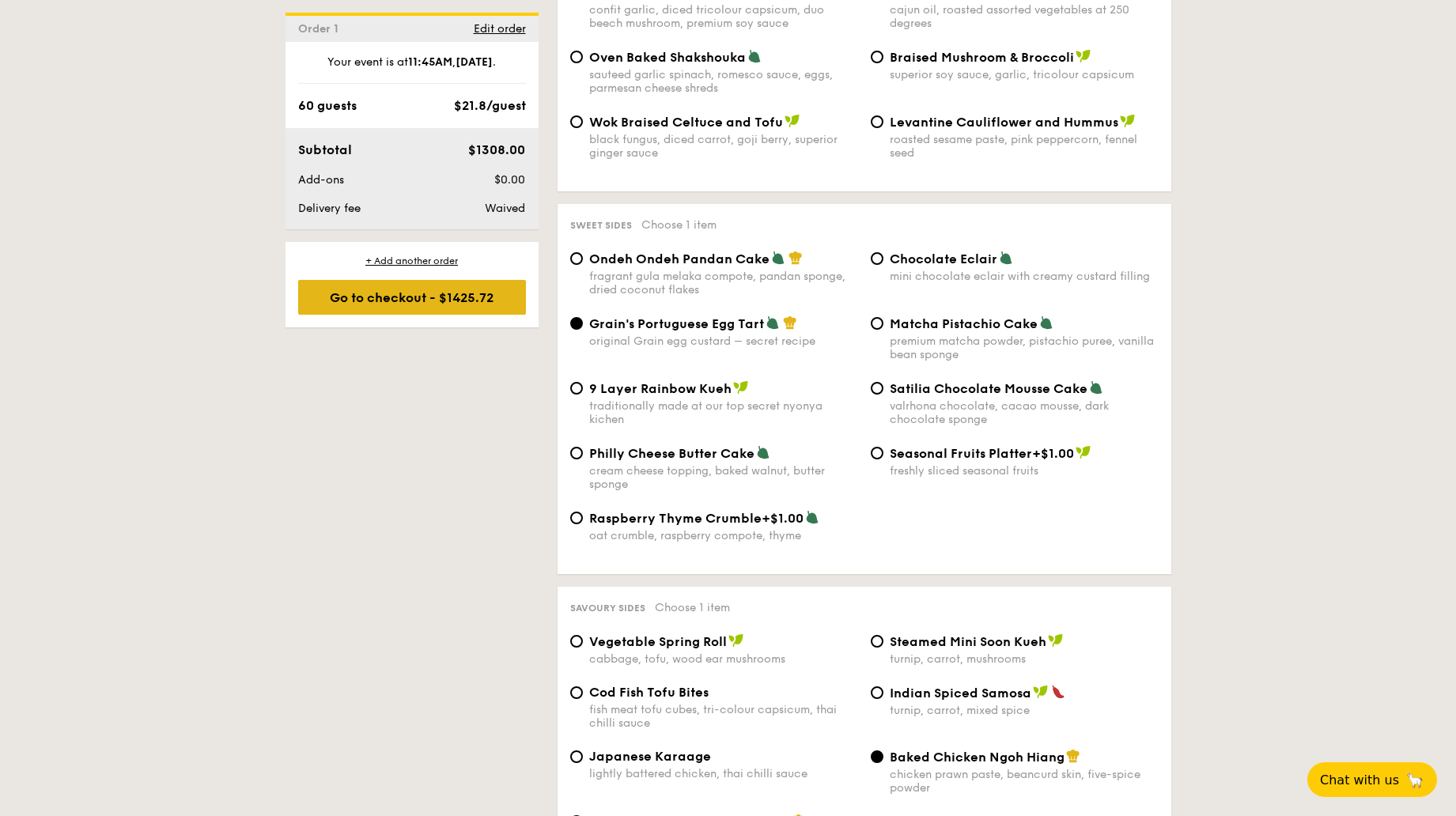
scroll to position [2170, 0]
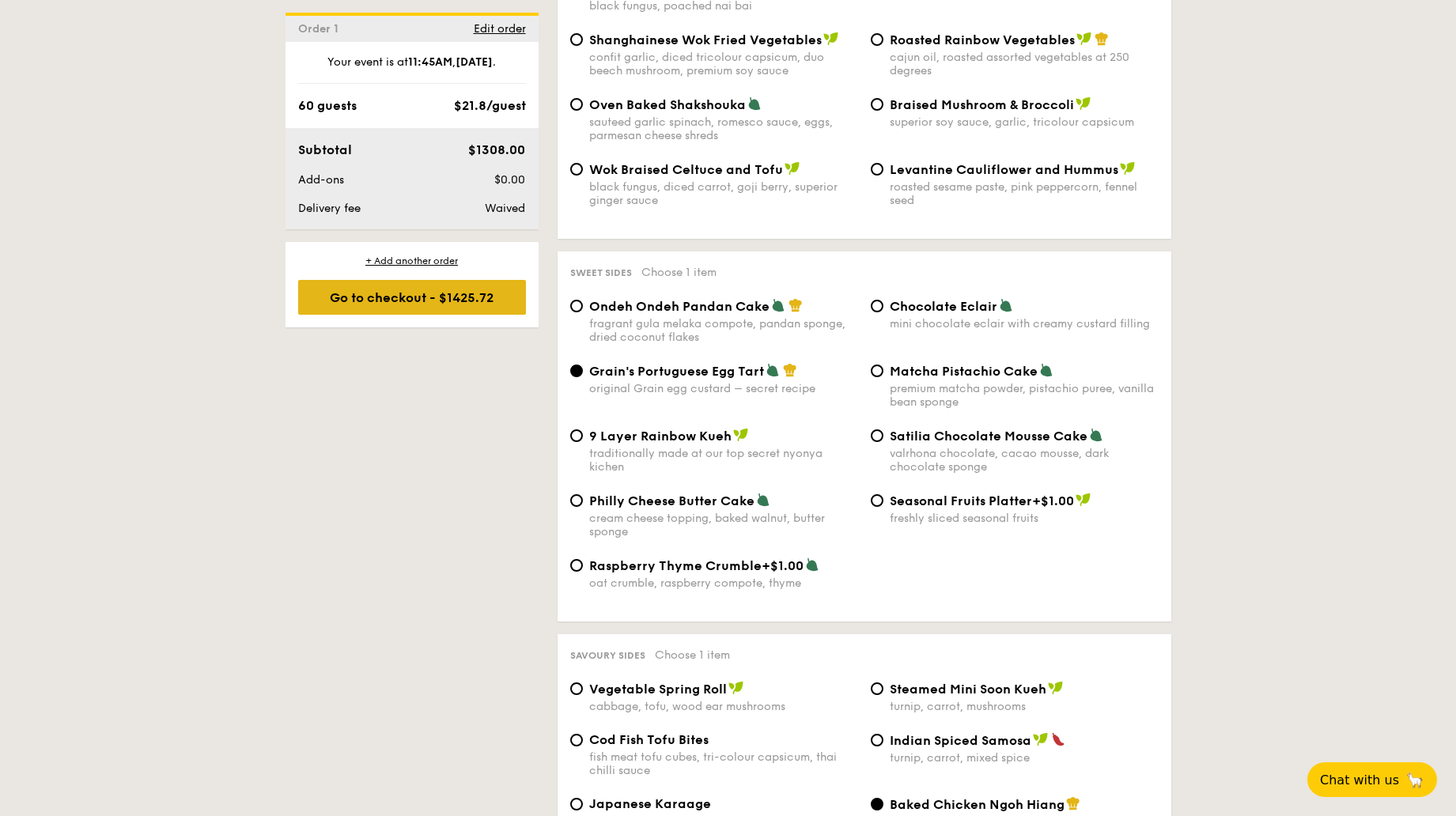
click at [410, 297] on div "Go to checkout - $1425.72" at bounding box center [412, 298] width 228 height 35
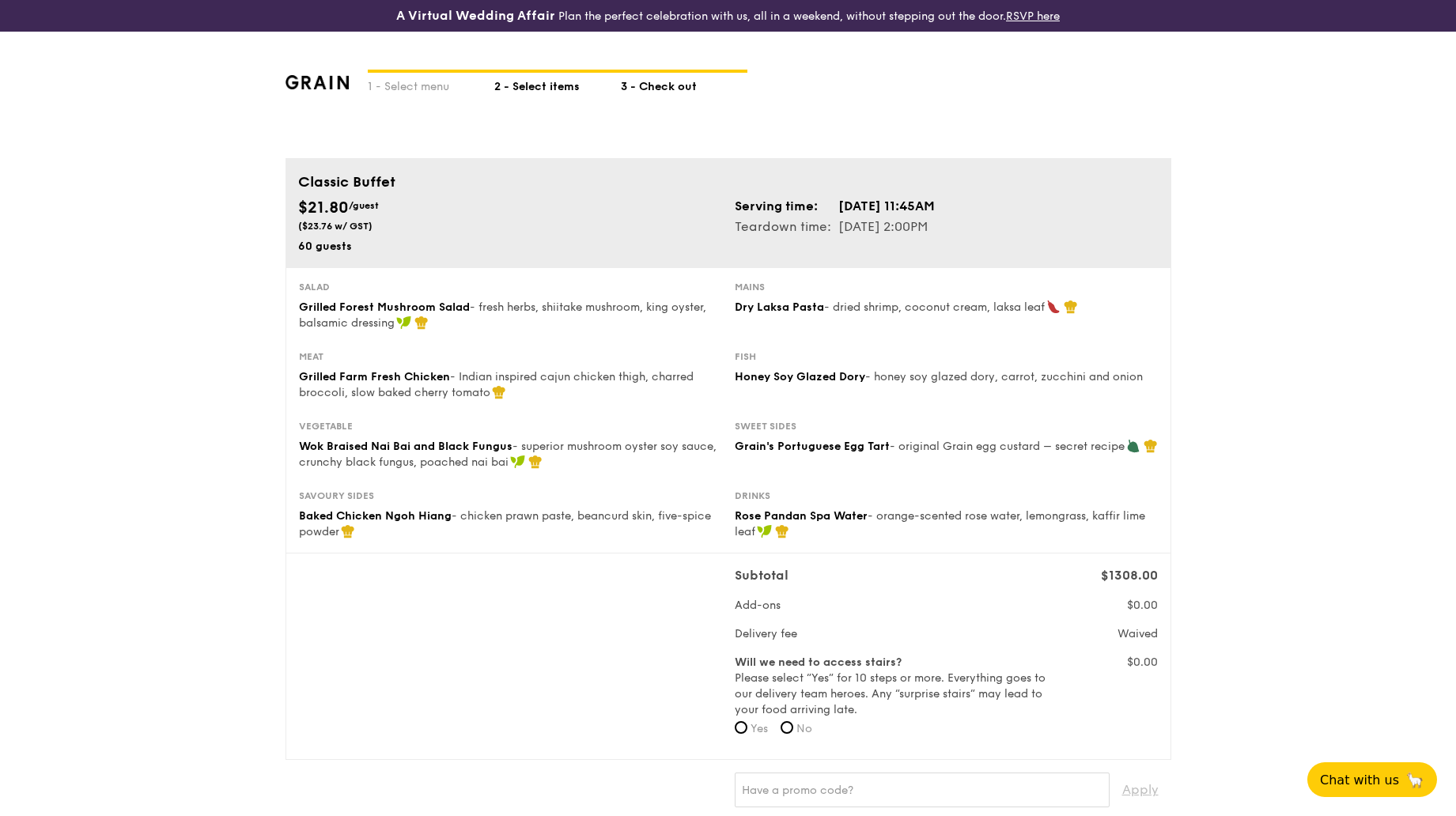
click at [540, 71] on div "2 - Select items" at bounding box center [558, 83] width 127 height 26
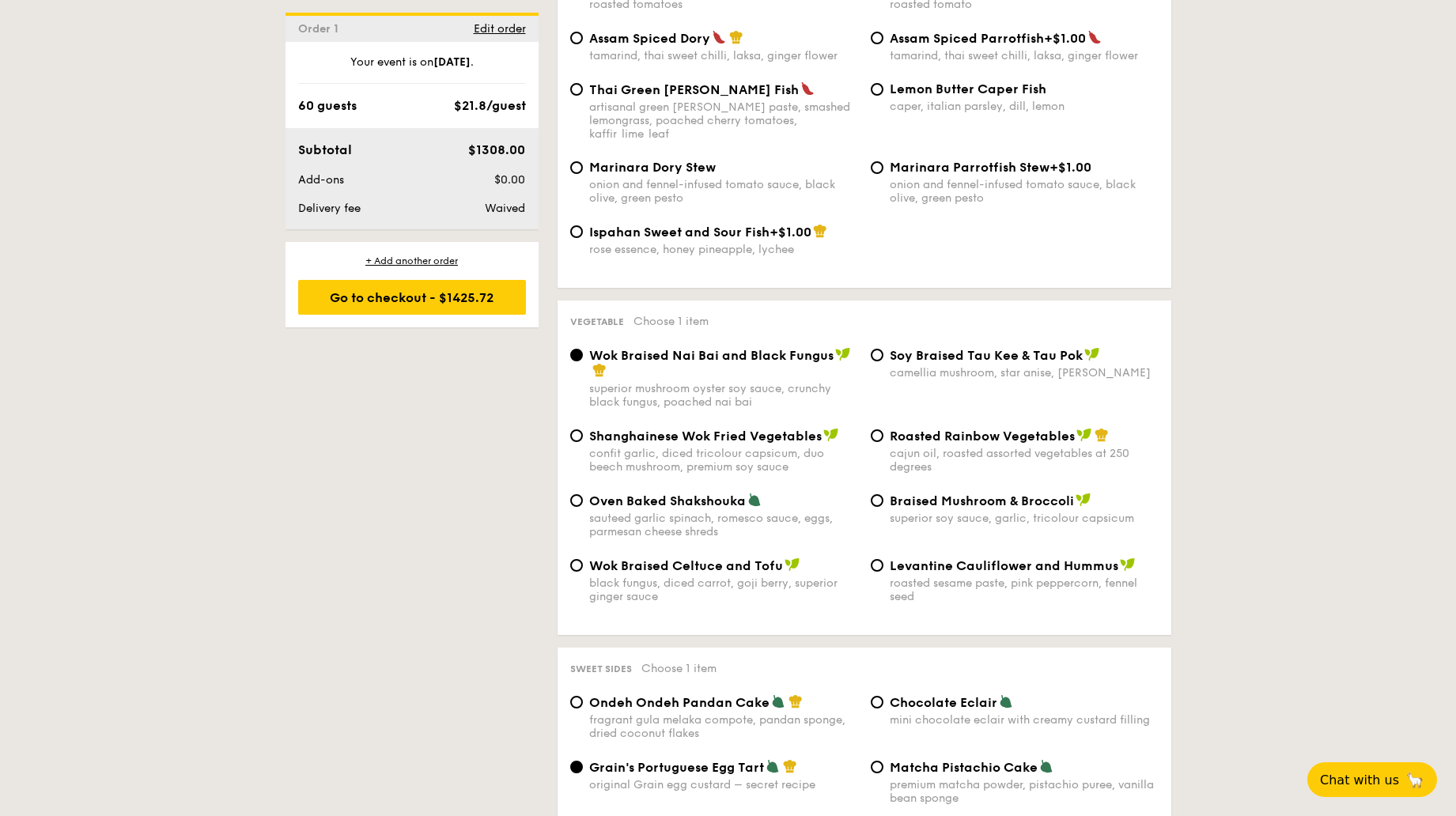
scroll to position [1780, 0]
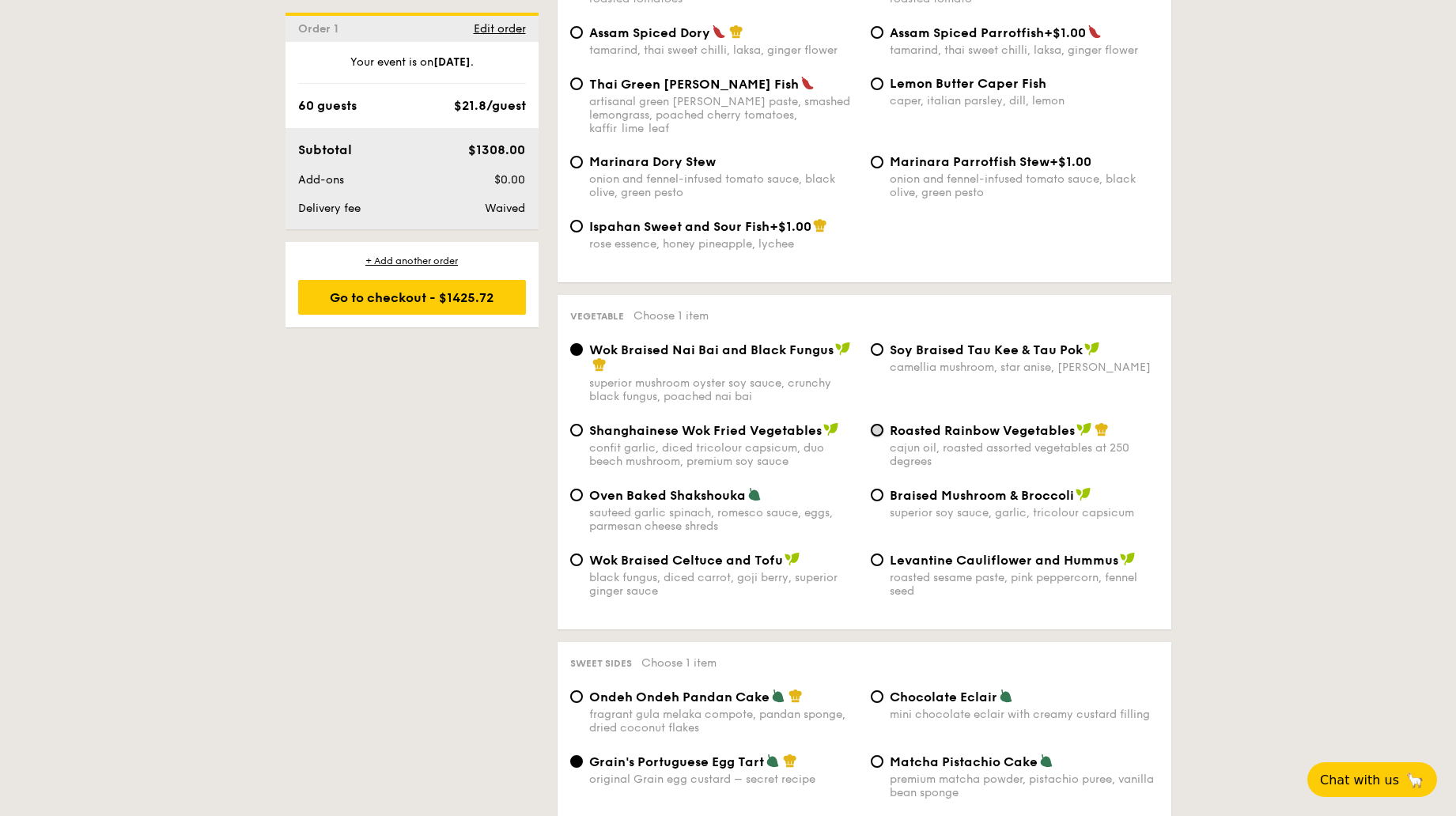
click at [881, 424] on input "Roasted Rainbow Vegetables cajun oil, roasted assorted vegetables at 250 degrees" at bounding box center [877, 430] width 13 height 13
radio input "true"
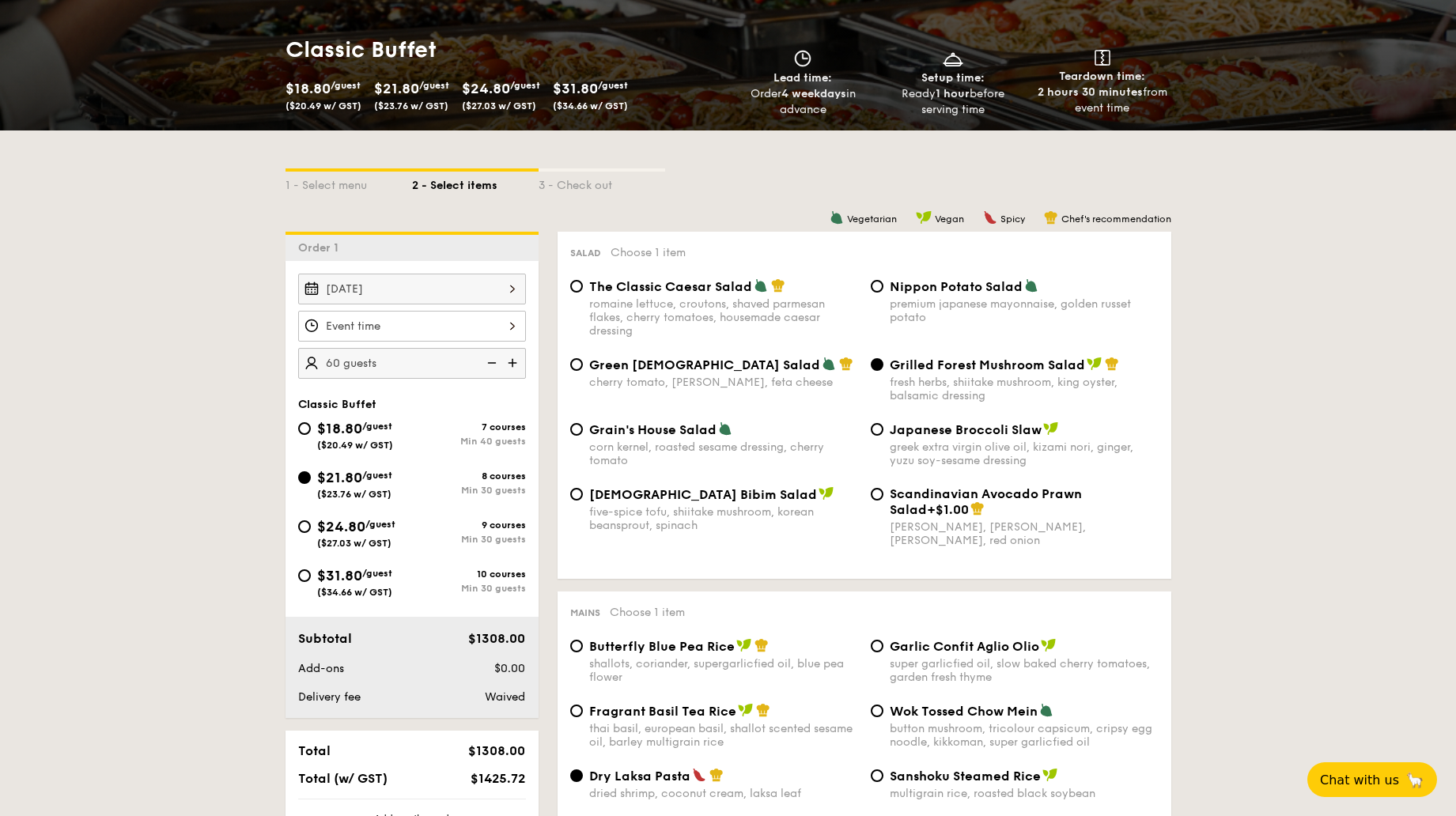
scroll to position [209, 0]
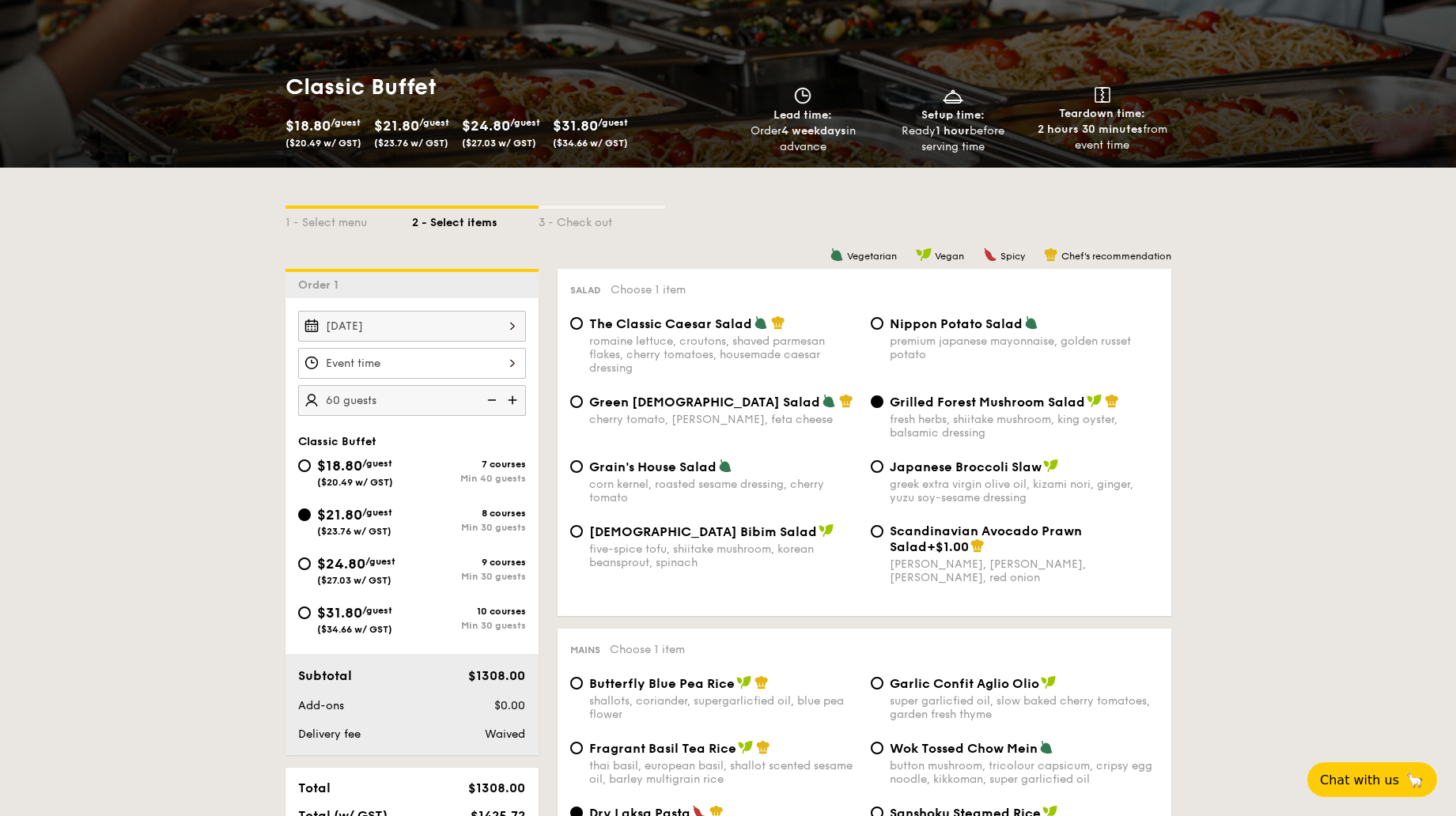
click at [498, 362] on input "Smoked Mesquite Whole Chicken brined in our in-house blend of herbs and spices,…" at bounding box center [412, 364] width 228 height 31
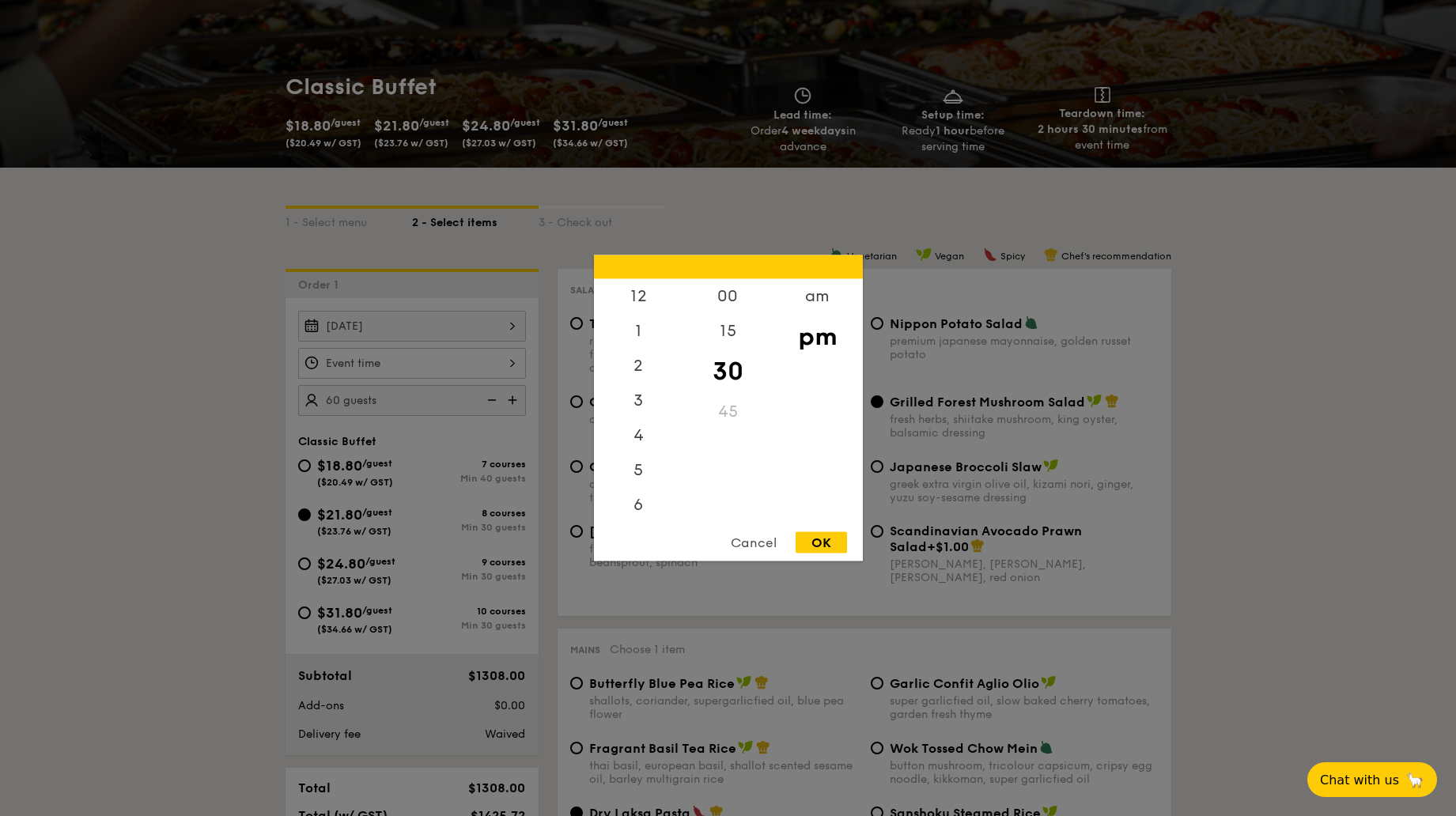
scroll to position [70, 0]
click at [824, 303] on div "am" at bounding box center [816, 302] width 89 height 46
click at [648, 509] on div "11" at bounding box center [638, 509] width 89 height 46
click at [717, 418] on div "45" at bounding box center [727, 417] width 89 height 46
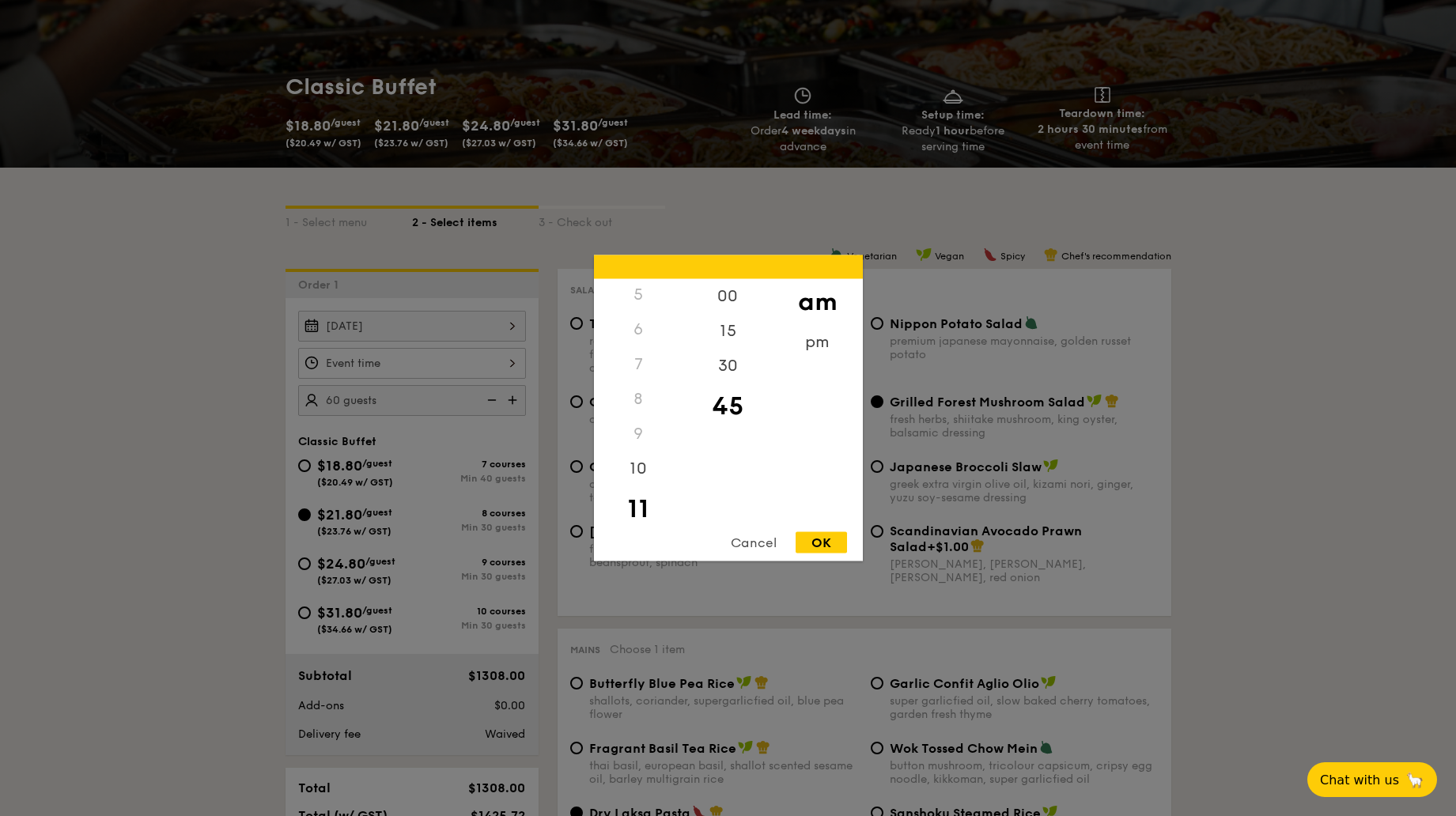
click at [818, 538] on div "OK" at bounding box center [821, 542] width 51 height 21
type input "11:45AM"
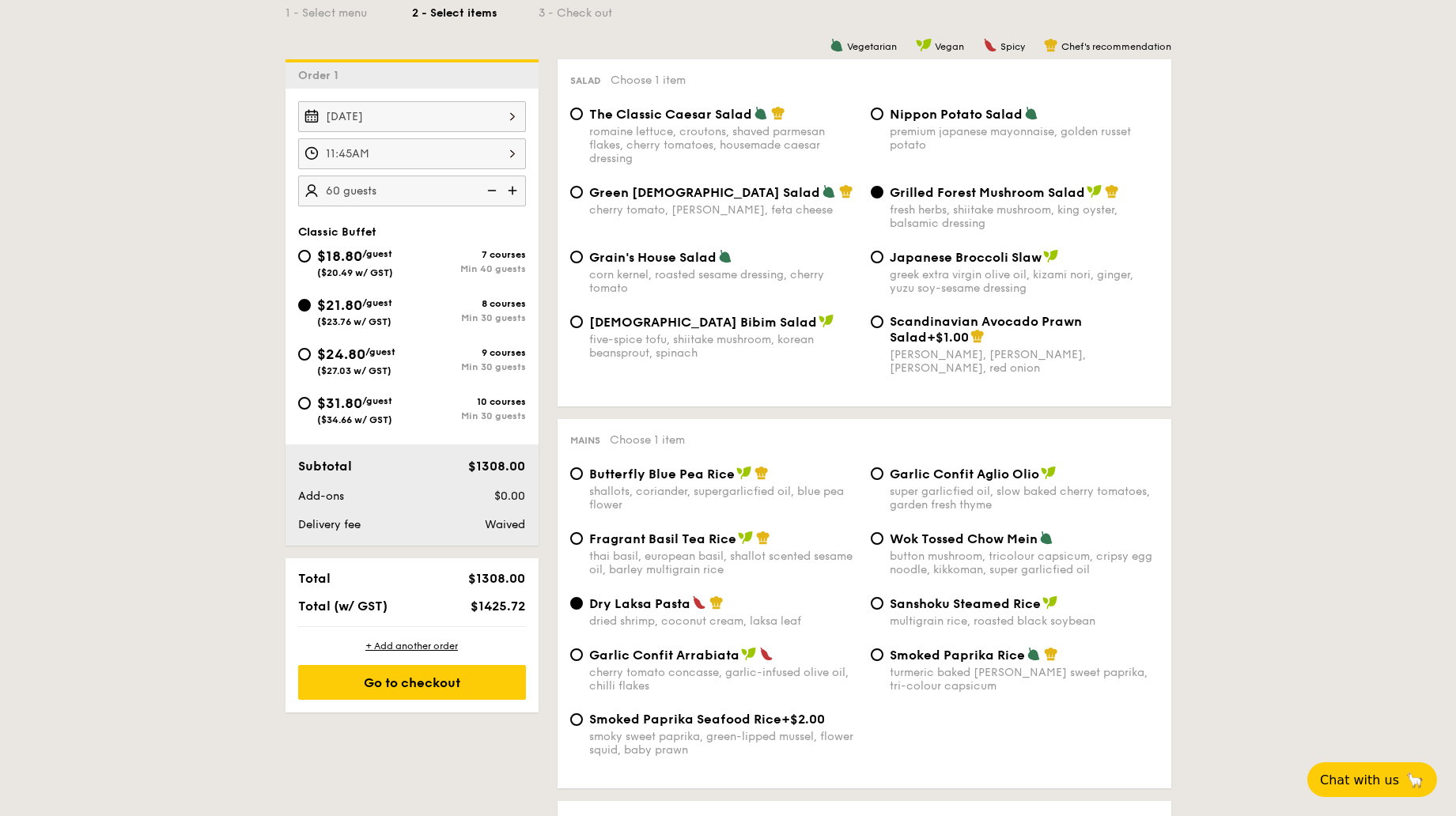
scroll to position [523, 0]
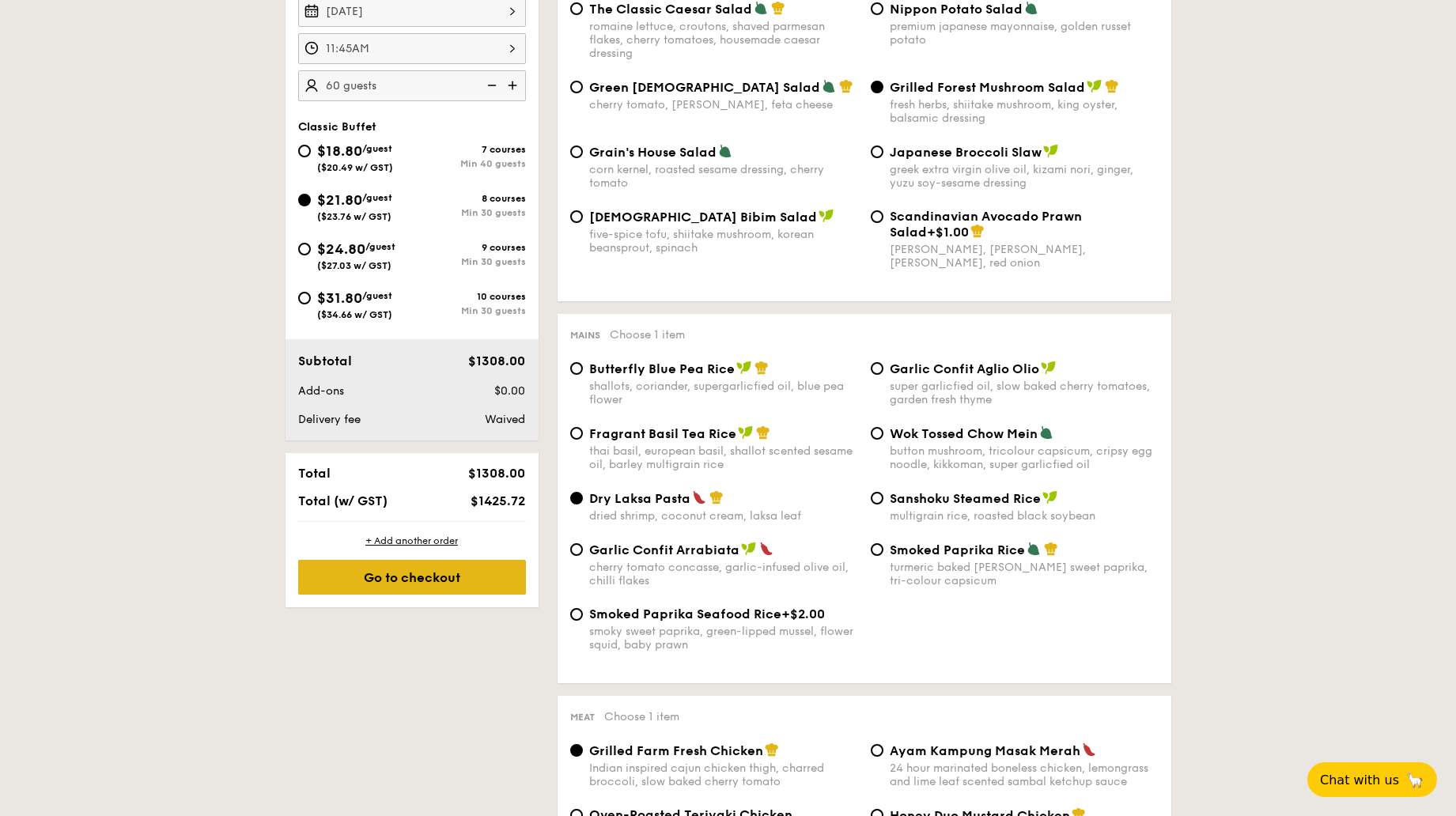
click at [445, 575] on div "Go to checkout" at bounding box center [412, 577] width 228 height 35
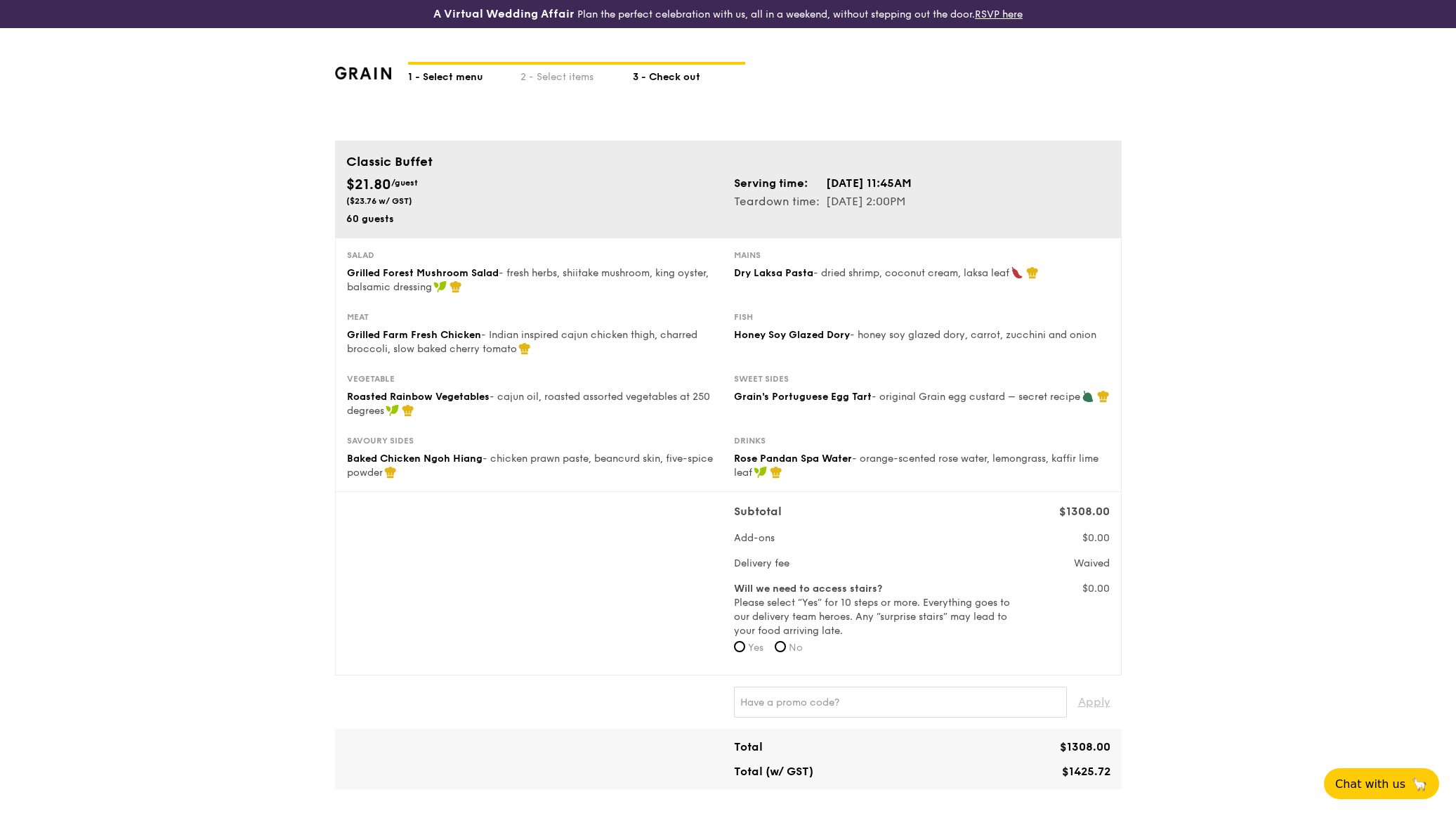
click at [454, 68] on div "1 - Select menu" at bounding box center [465, 74] width 113 height 20
select select
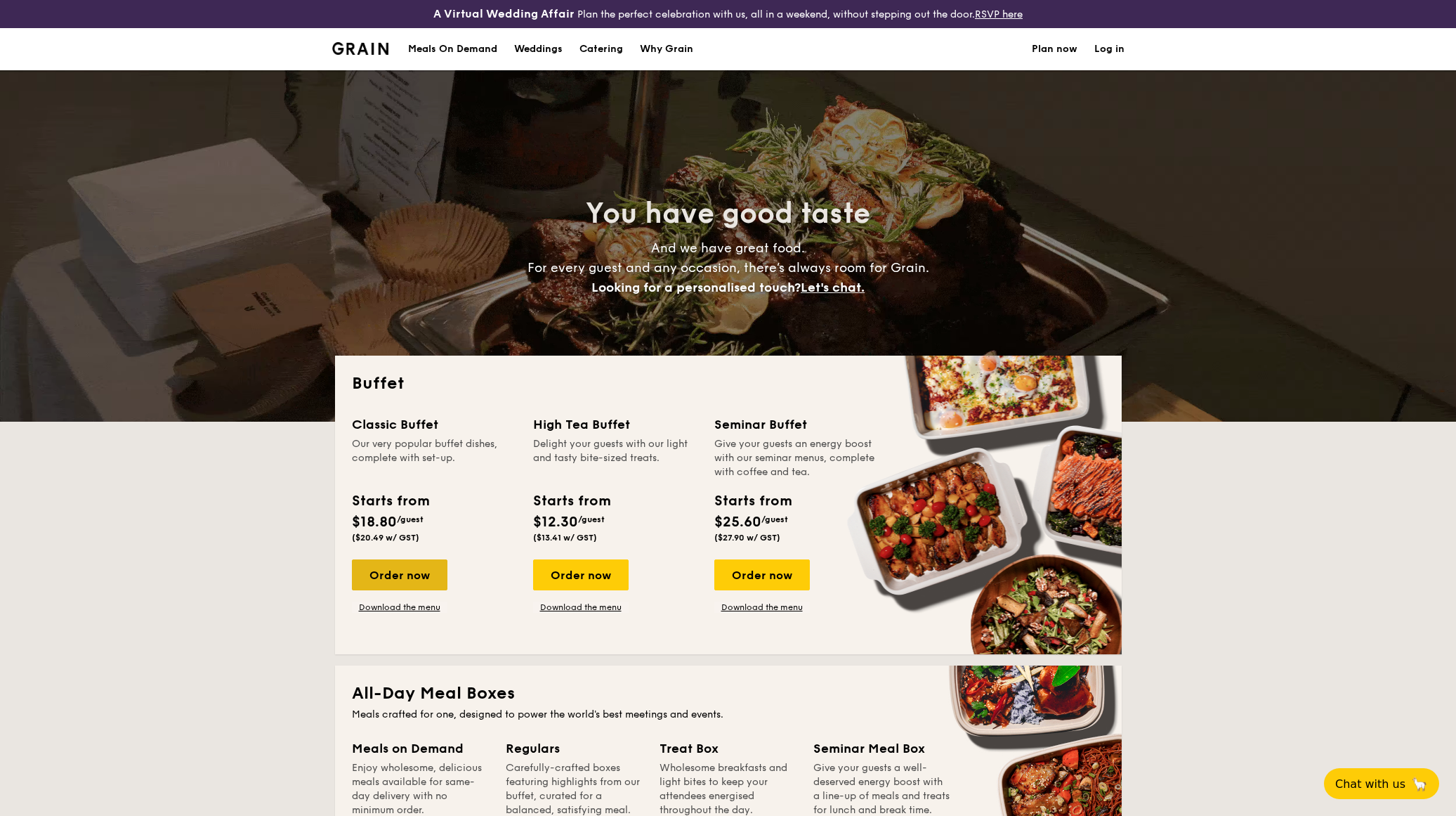
click at [404, 543] on div "Order now" at bounding box center [399, 575] width 96 height 31
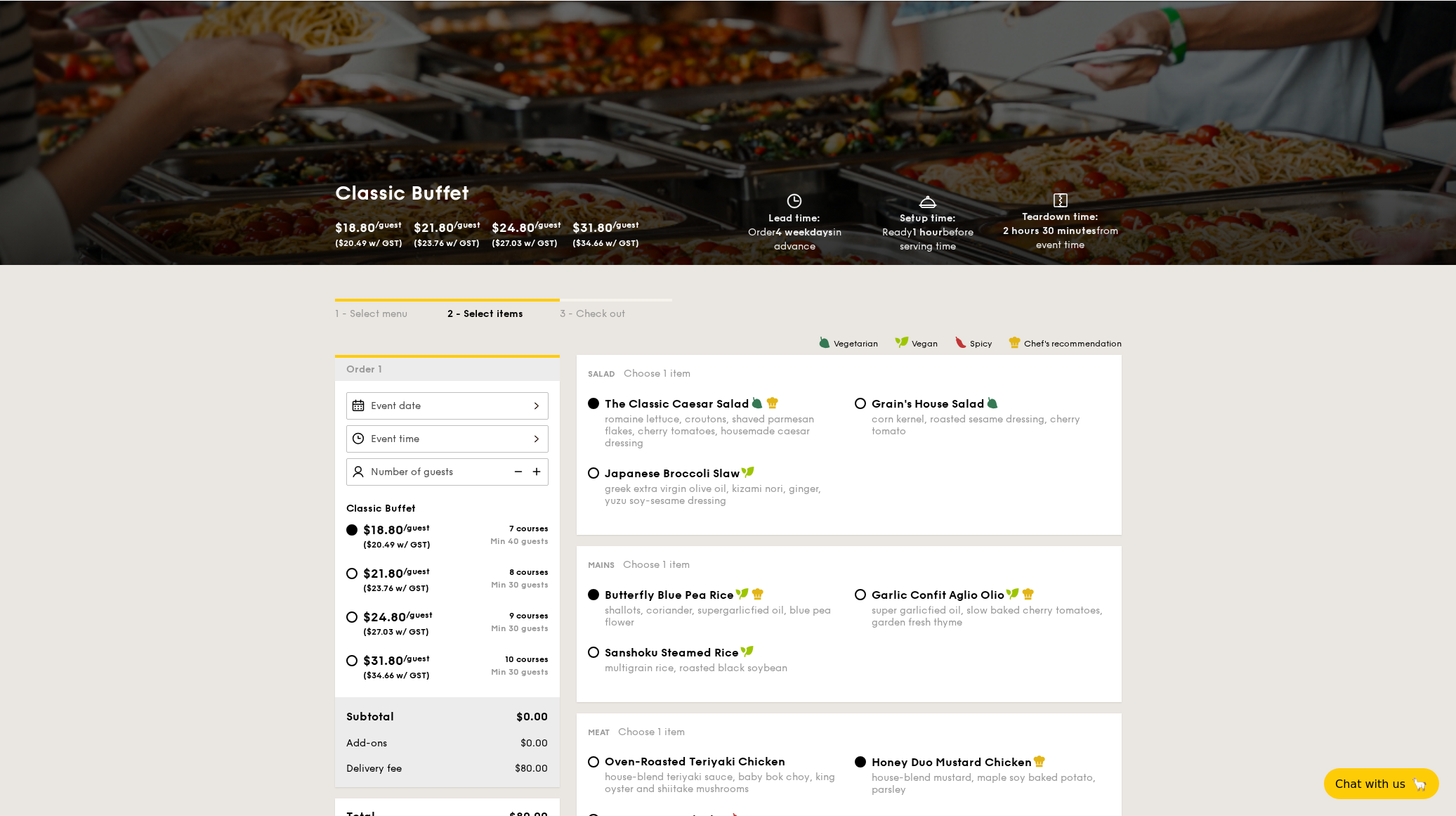
scroll to position [103, 0]
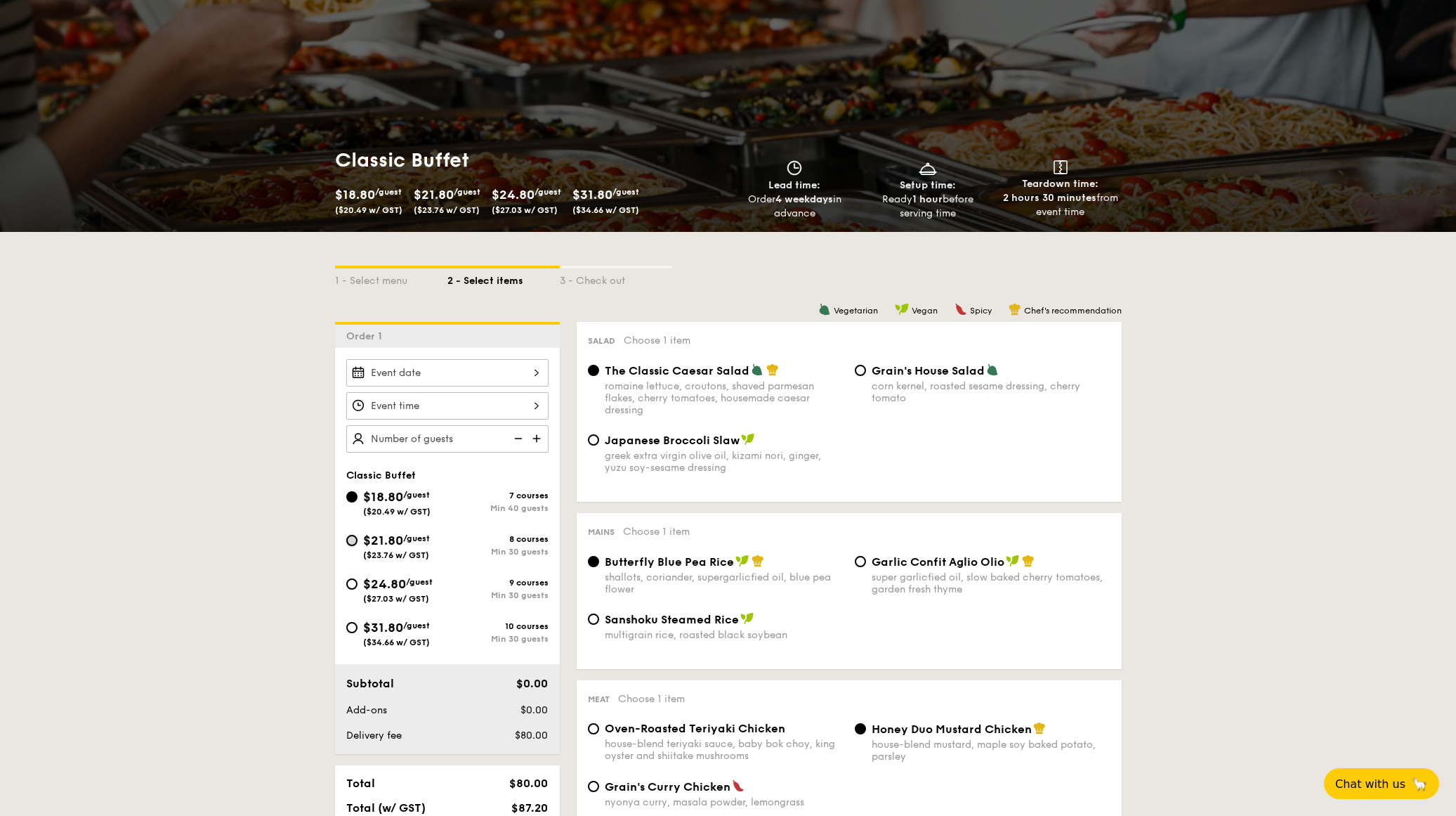
click at [354, 541] on input "$21.80 /guest ($23.76 w/ GST) 8 courses Min 30 guests" at bounding box center [352, 541] width 11 height 11
radio input "true"
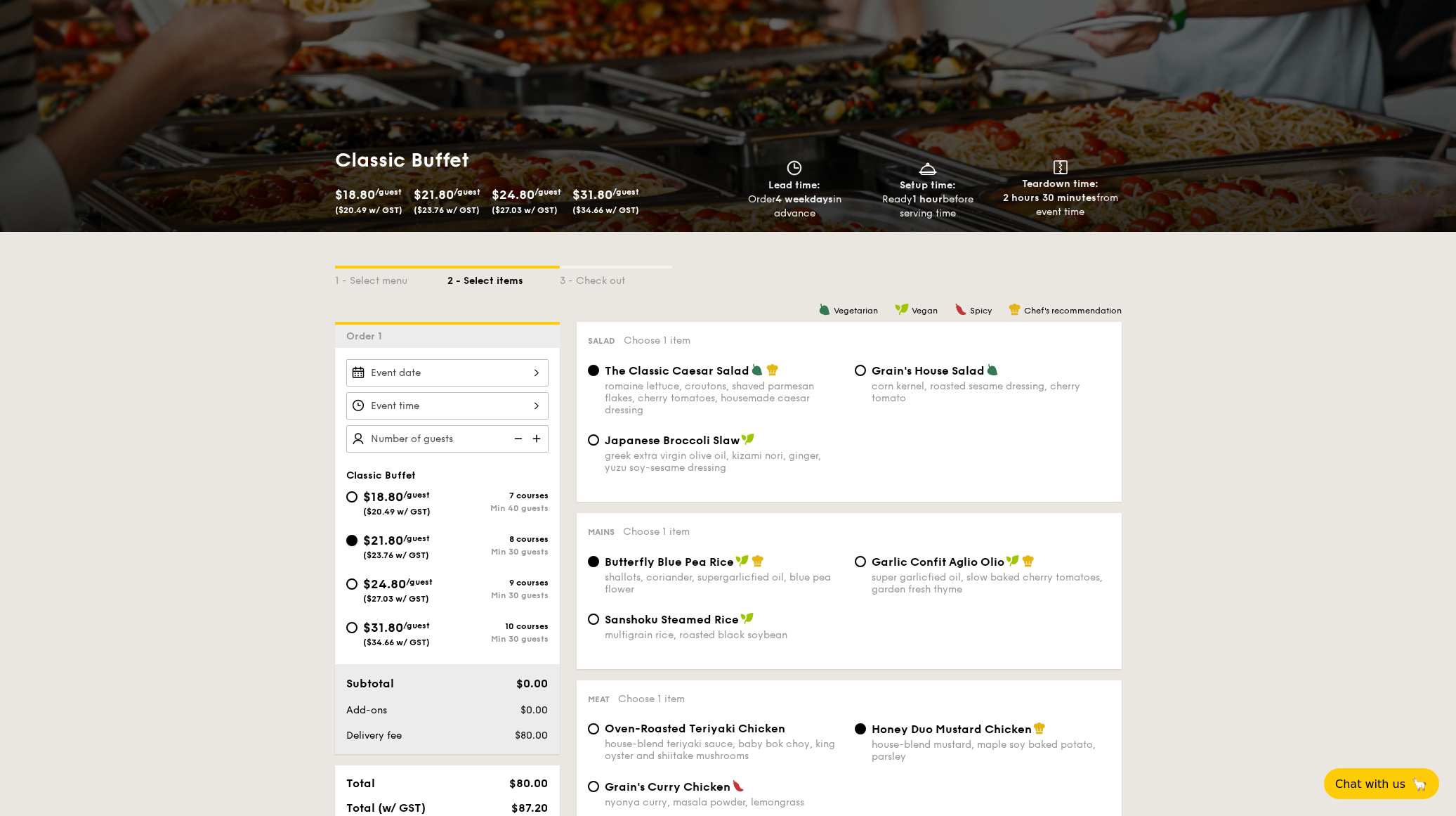
radio input "true"
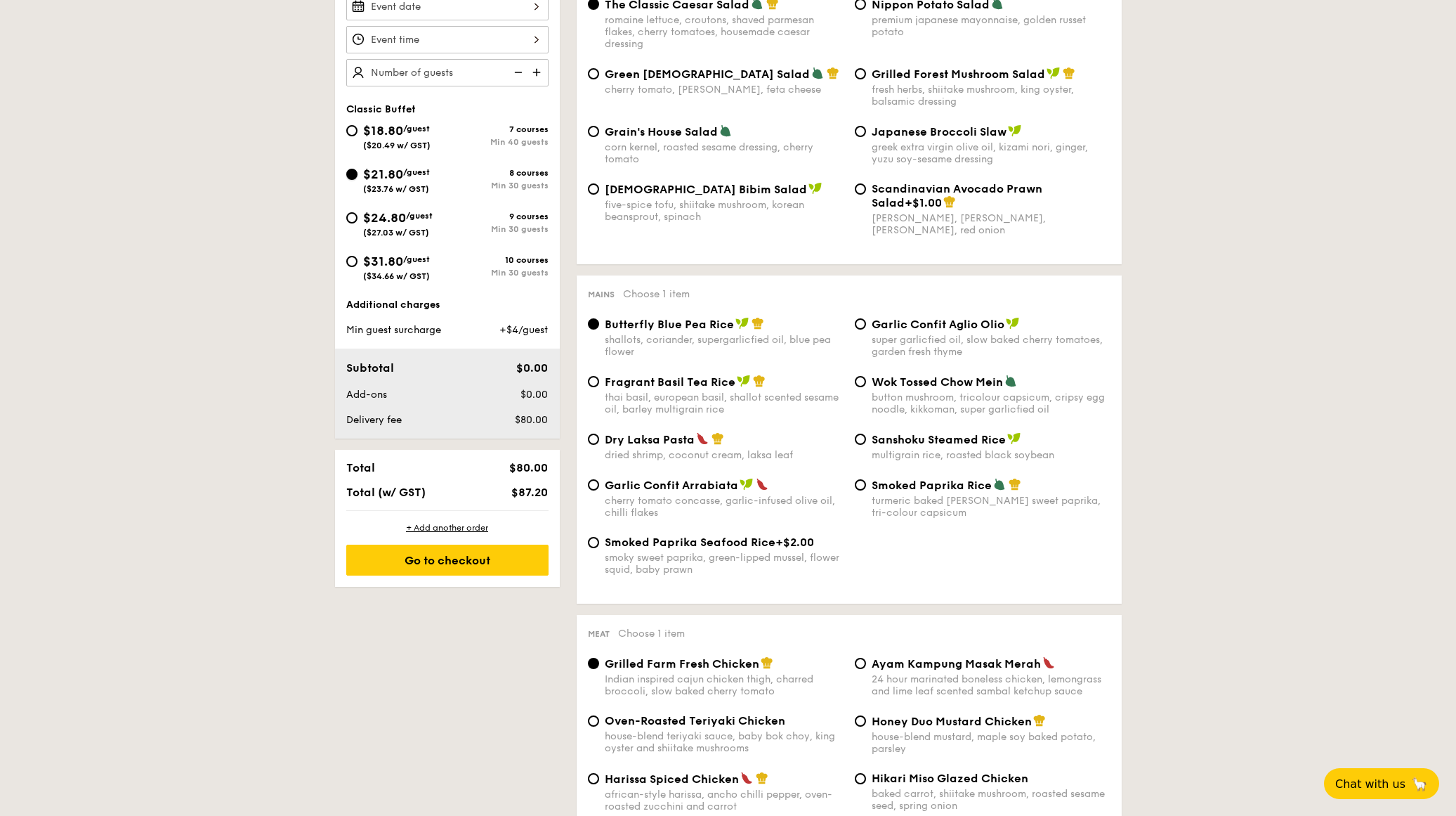
scroll to position [514, 0]
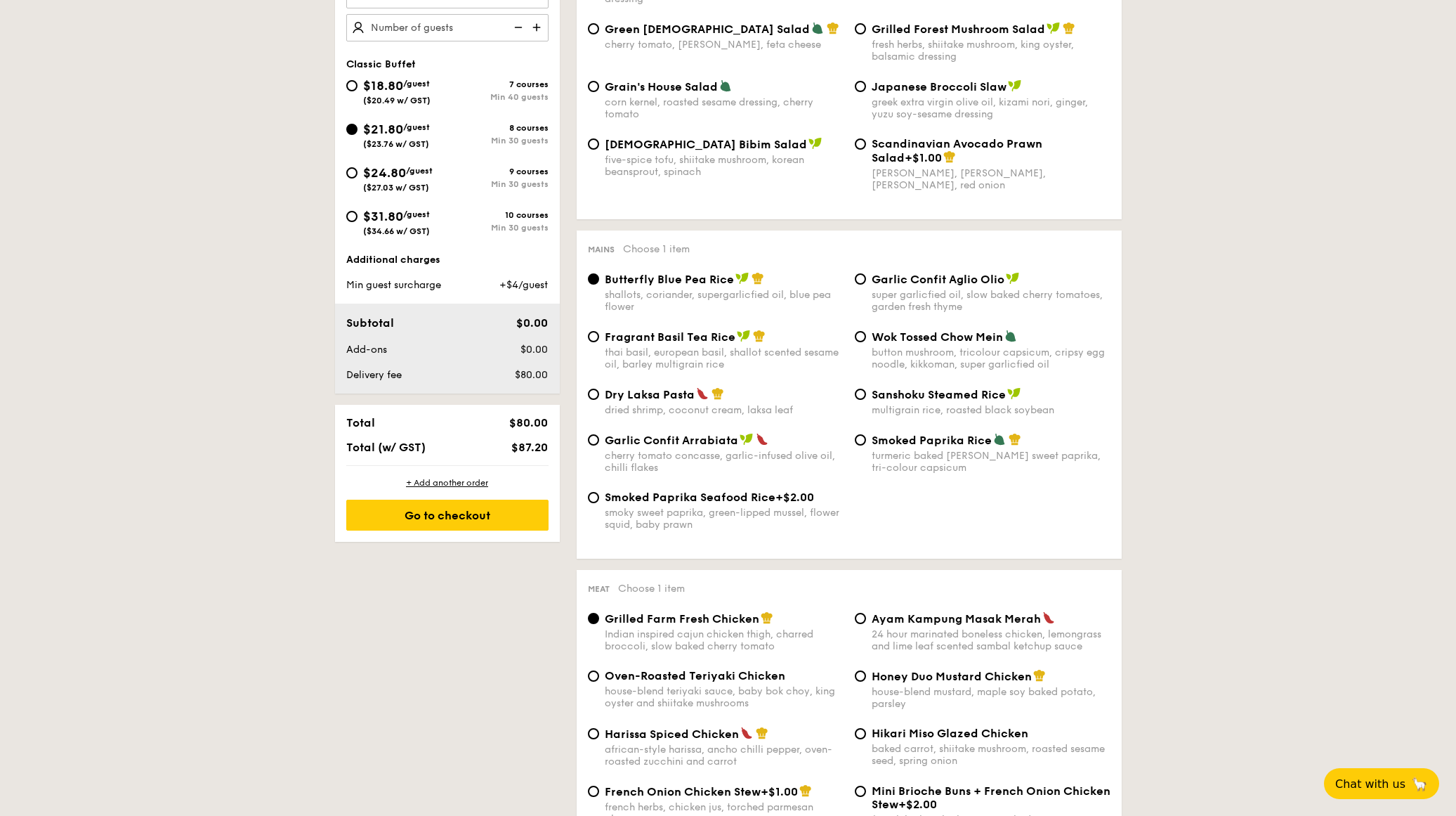
drag, startPoint x: 870, startPoint y: 338, endPoint x: 884, endPoint y: 336, distance: 14.1
click at [884, 336] on span "Wok Tossed Chow Mein" at bounding box center [937, 337] width 131 height 13
click at [967, 380] on div "Fragrant Basil Tea Rice thai basil, european basil, shallot scented sesame oil,…" at bounding box center [849, 358] width 534 height 58
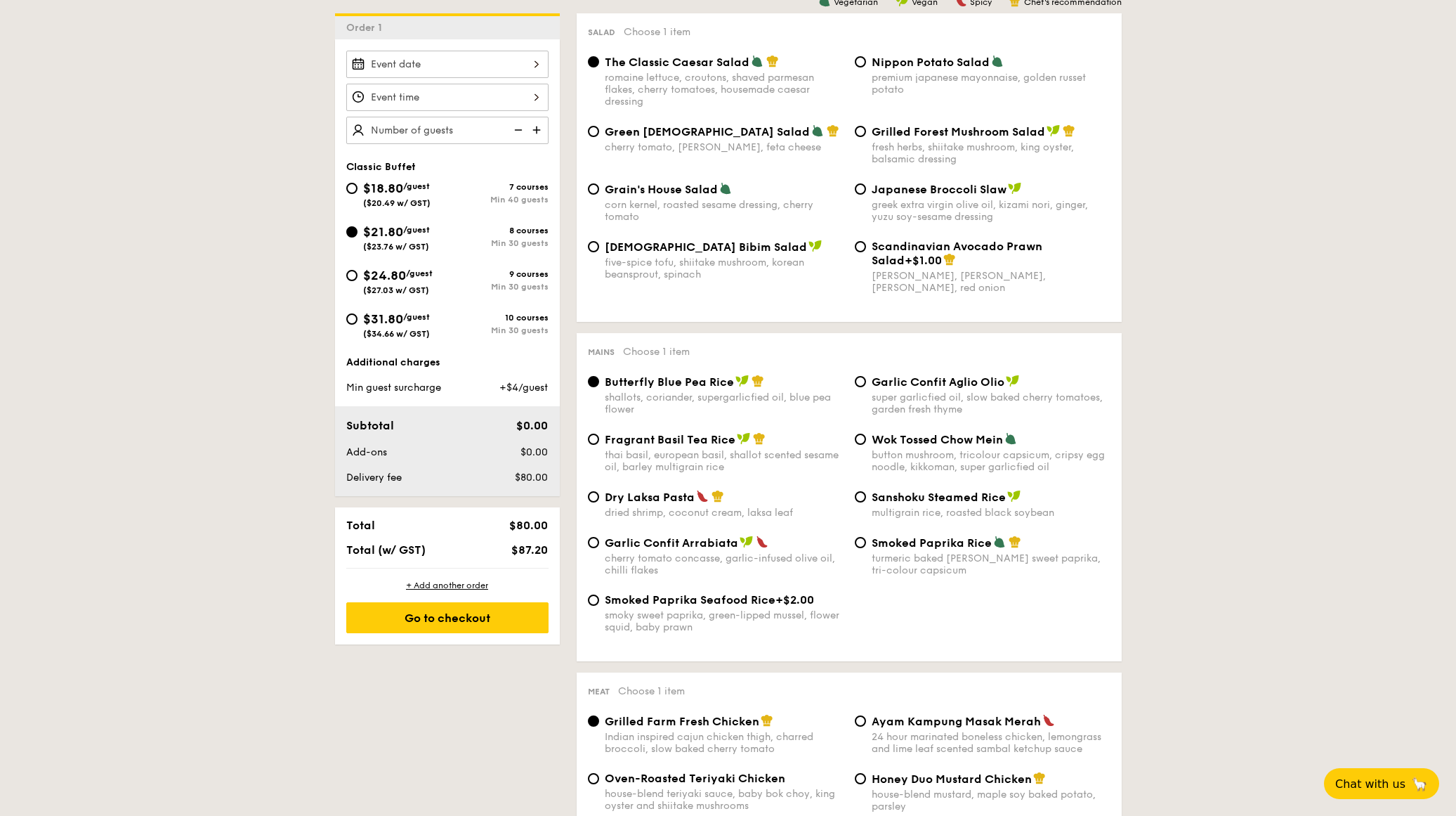
scroll to position [309, 0]
